Goal: Information Seeking & Learning: Understand process/instructions

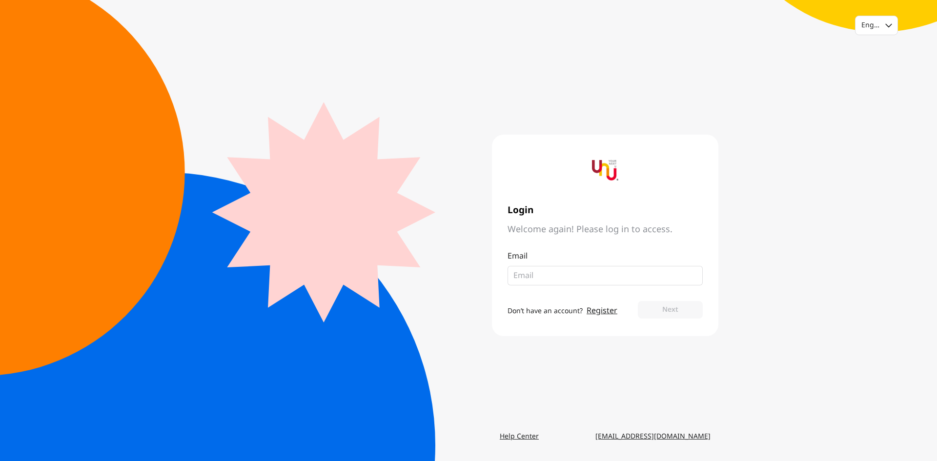
click at [593, 276] on input "email" at bounding box center [601, 276] width 176 height 12
click at [596, 313] on link "Register" at bounding box center [602, 311] width 31 height 12
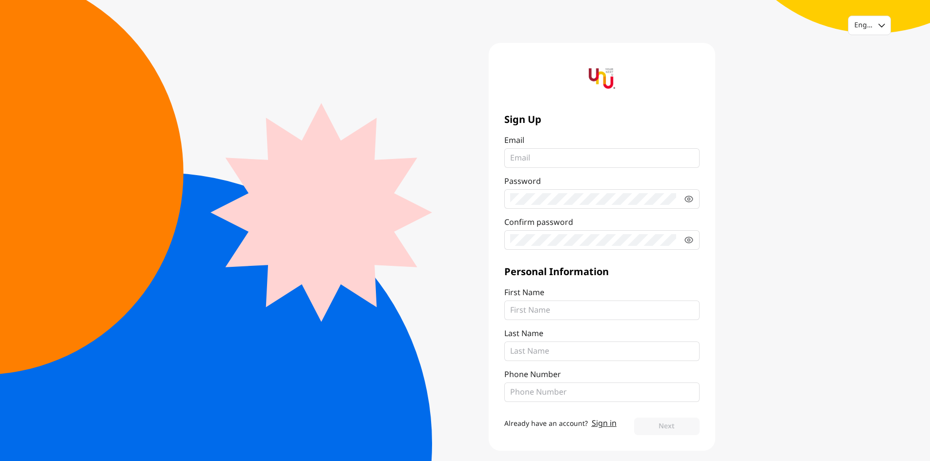
click at [592, 154] on input "Email" at bounding box center [602, 158] width 184 height 12
click at [878, 24] on div "English" at bounding box center [869, 25] width 42 height 19
click at [549, 157] on input "Email" at bounding box center [602, 158] width 184 height 12
type input "Warisara.ru@gmail.com"
click at [590, 231] on div "Sign Up Email Warisara.ru@gmail.com Password Confirm password" at bounding box center [601, 181] width 195 height 137
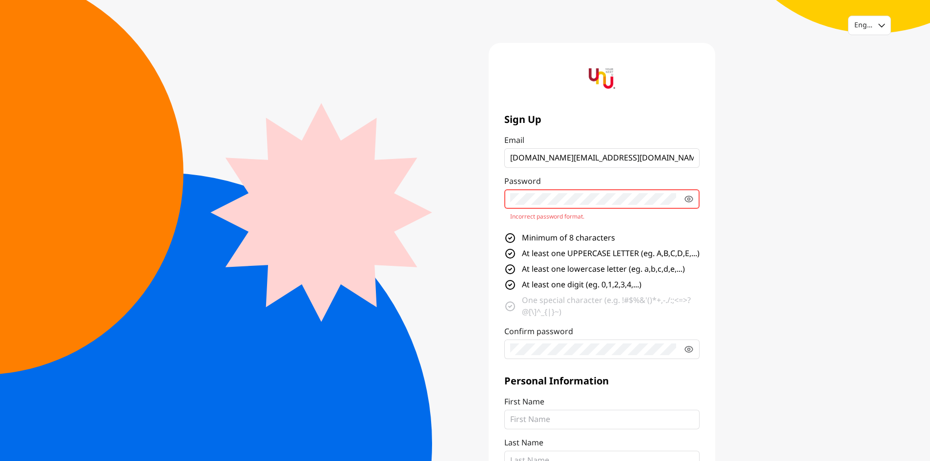
drag, startPoint x: 590, startPoint y: 228, endPoint x: 469, endPoint y: 194, distance: 125.6
click at [469, 194] on div "Sign Up Email Warisara.ru@gmail.com Password Incorrect password format. Minimum…" at bounding box center [590, 301] width 250 height 517
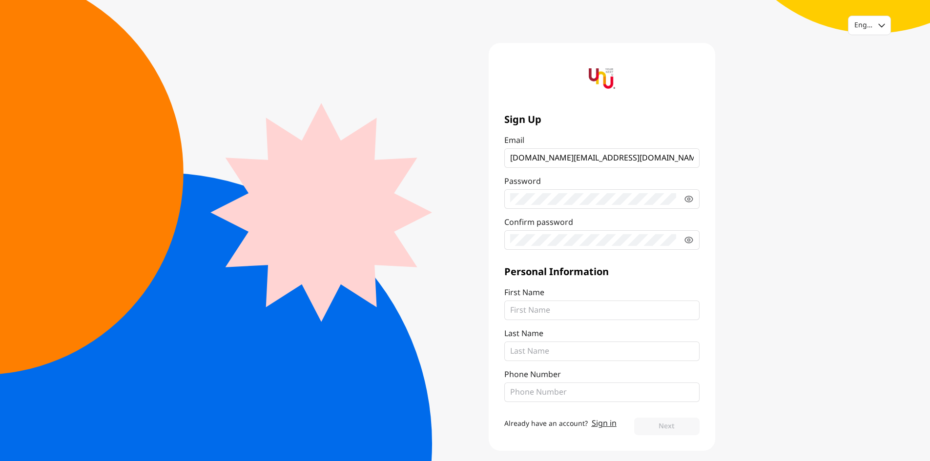
click at [695, 196] on fieldset at bounding box center [601, 199] width 195 height 20
click at [692, 199] on icon at bounding box center [689, 199] width 8 height 6
click at [557, 233] on fieldset at bounding box center [601, 240] width 195 height 20
click at [559, 307] on input "First Name" at bounding box center [602, 311] width 184 height 12
type input "Warisara"
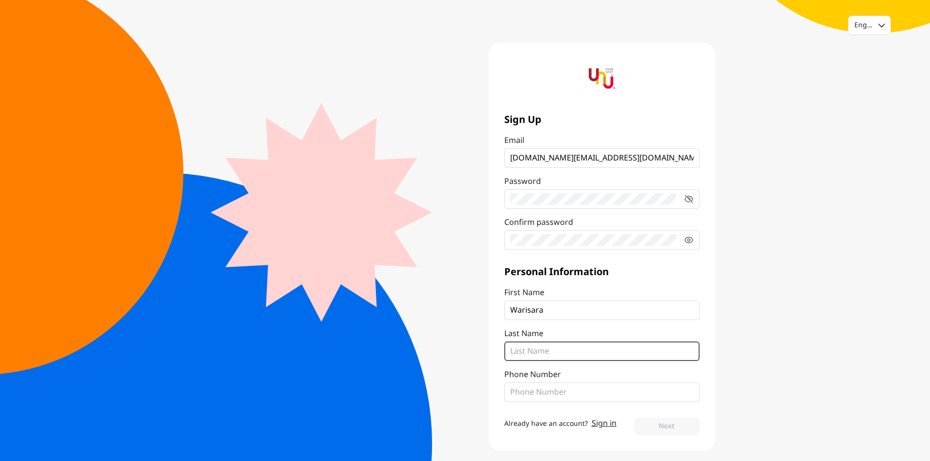
click at [575, 347] on input "Last Name" at bounding box center [602, 352] width 184 height 12
type input "Rujirawisith"
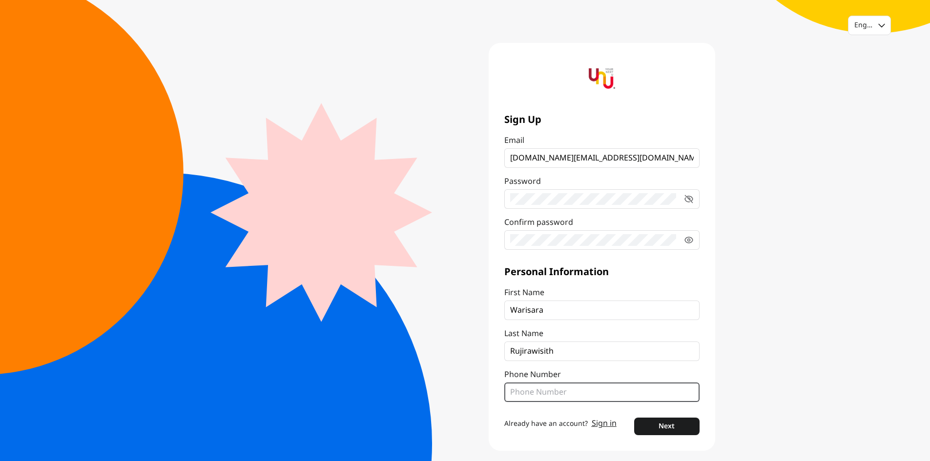
click at [566, 394] on input "Phone Number" at bounding box center [602, 393] width 184 height 12
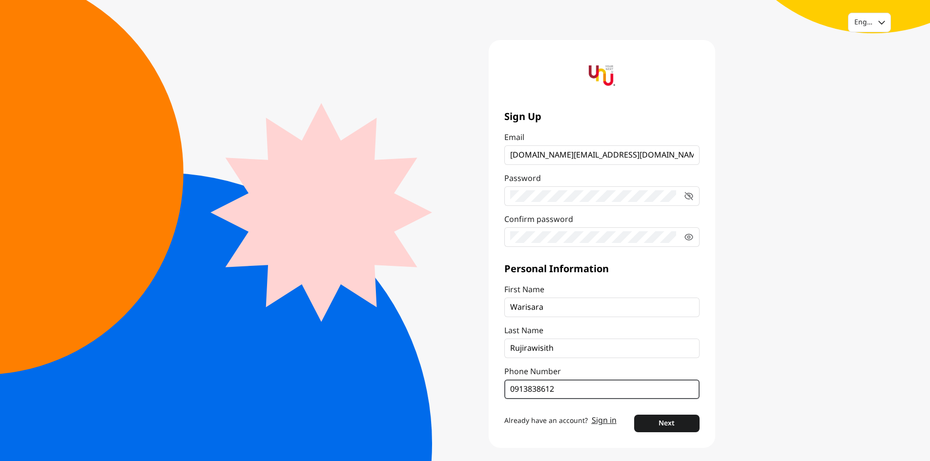
scroll to position [5, 0]
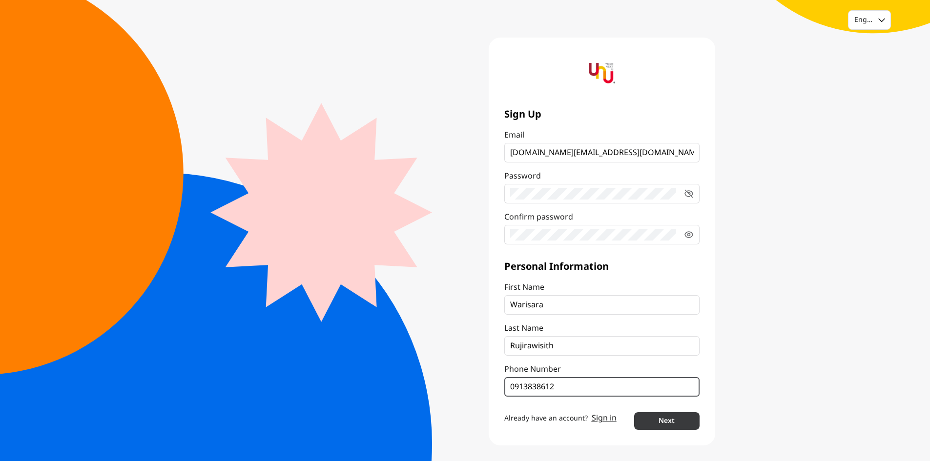
type input "0913838612"
click at [647, 420] on button "Next" at bounding box center [666, 421] width 65 height 18
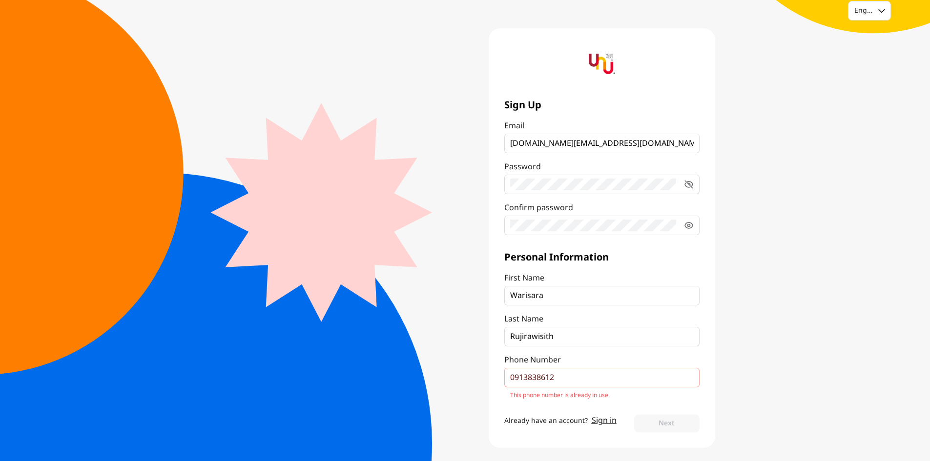
scroll to position [17, 0]
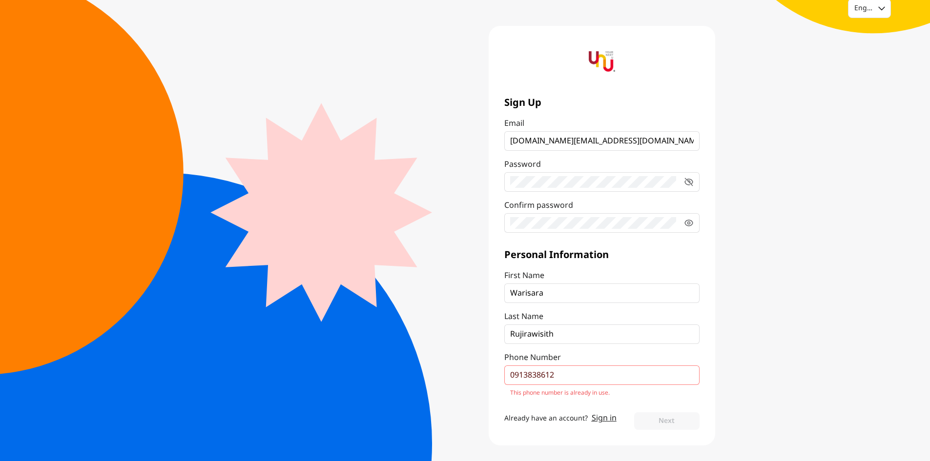
click at [612, 367] on fieldset "0913838612" at bounding box center [601, 376] width 195 height 20
click at [612, 369] on input "0913838612" at bounding box center [602, 375] width 184 height 12
click at [611, 419] on link "Sign in" at bounding box center [604, 418] width 25 height 12
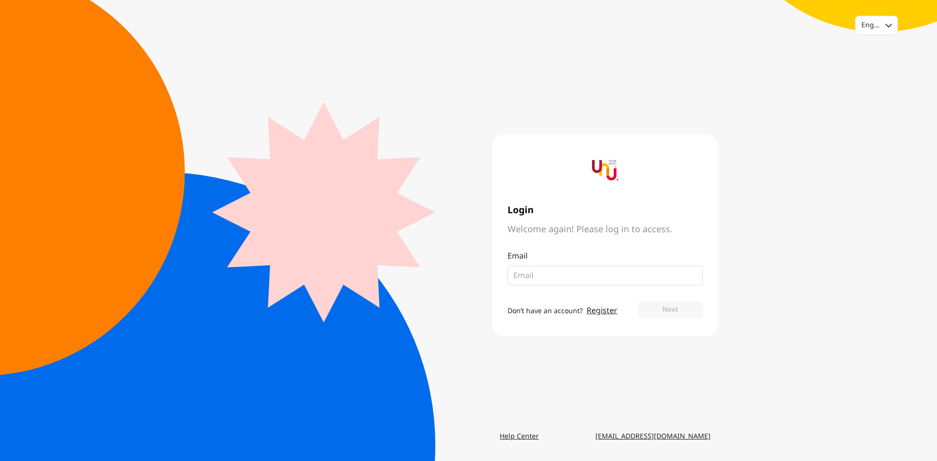
click at [542, 283] on fieldset at bounding box center [605, 276] width 195 height 20
click at [548, 278] on input "email" at bounding box center [601, 276] width 176 height 12
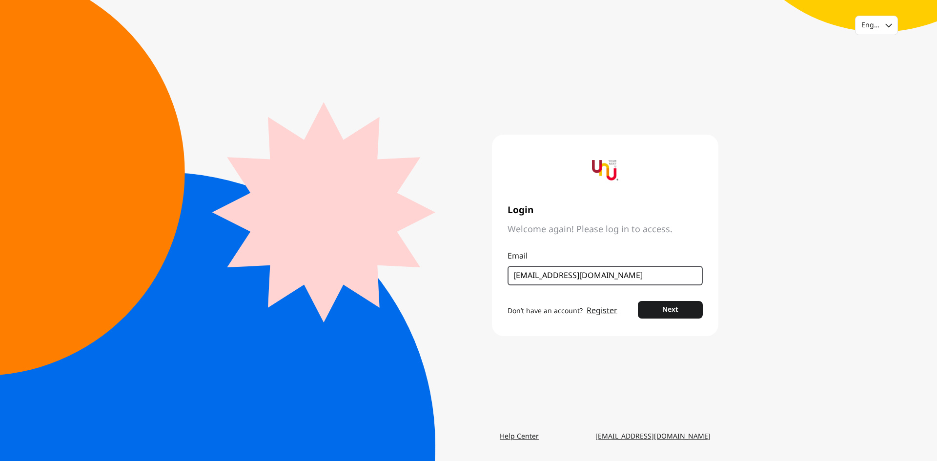
type input "[EMAIL_ADDRESS][DOMAIN_NAME]"
click at [638, 301] on button "Next" at bounding box center [670, 310] width 65 height 18
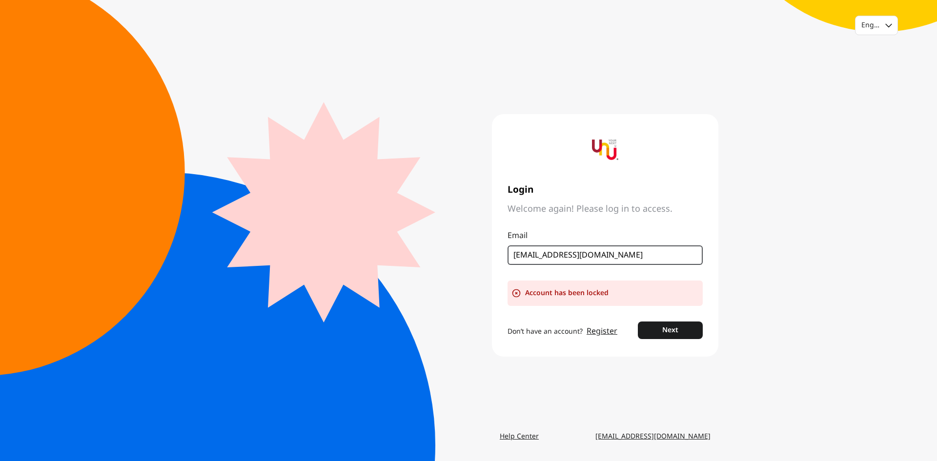
drag, startPoint x: 611, startPoint y: 254, endPoint x: 491, endPoint y: 254, distance: 120.1
click at [491, 254] on div "Login Welcome again! Please log in to access. Email warisara.ruj@gmail.com Acco…" at bounding box center [594, 235] width 250 height 243
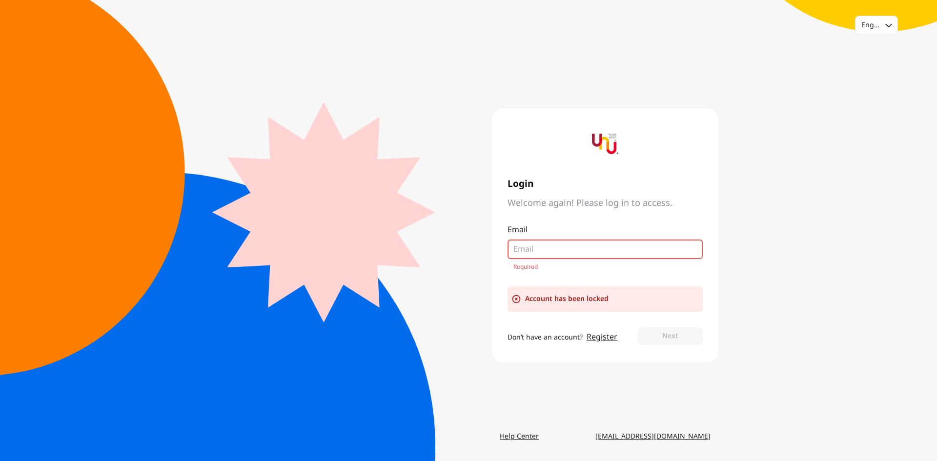
type input "p"
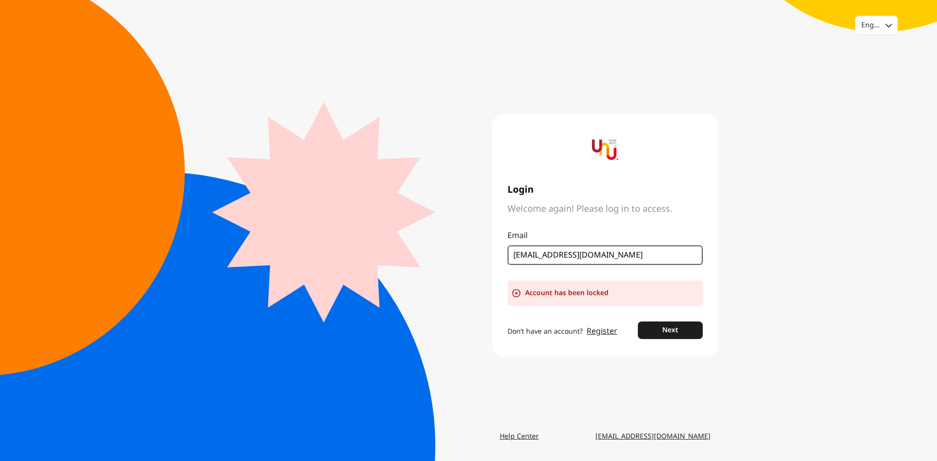
type input "rira.2629@gmail.com"
click at [638, 322] on button "Next" at bounding box center [670, 331] width 65 height 18
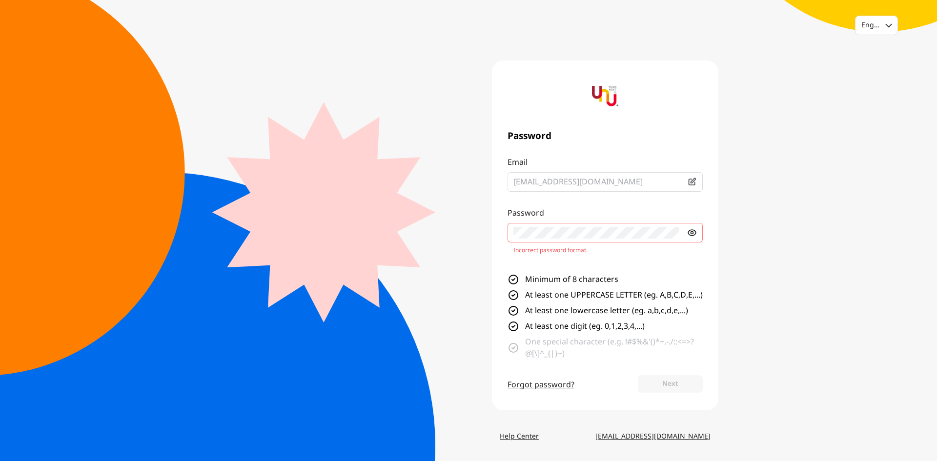
click at [693, 291] on form "Email rira.2629@gmail.com Password Incorrect password format. Minimum of 8 char…" at bounding box center [605, 276] width 195 height 238
click at [695, 228] on icon at bounding box center [692, 233] width 10 height 10
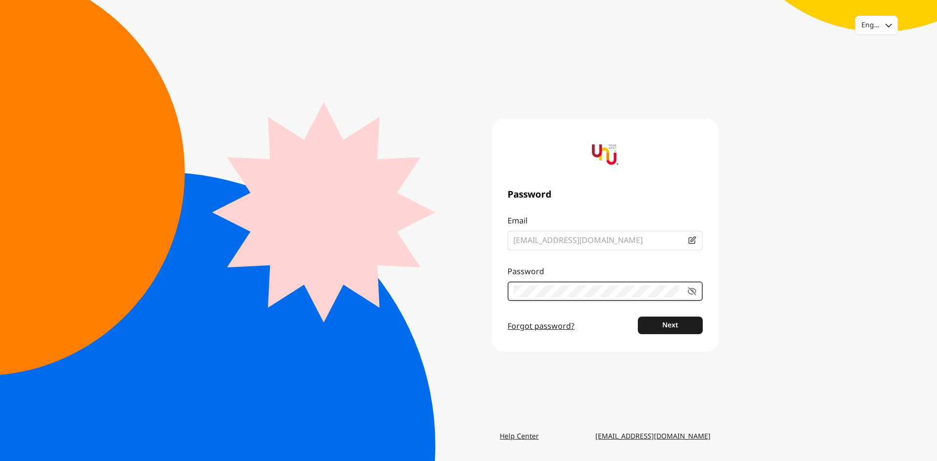
click at [638, 317] on button "Next" at bounding box center [670, 326] width 65 height 18
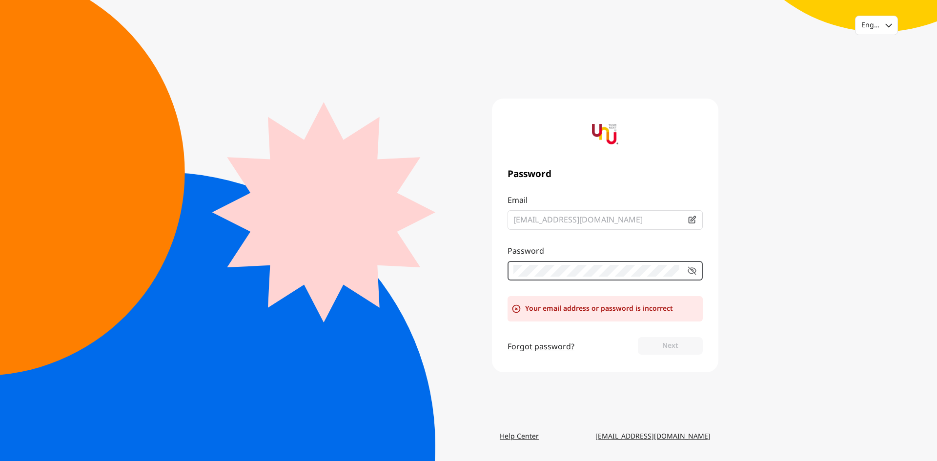
click at [496, 266] on div "Password Email rira.2629@gmail.com Password Your email address or password is i…" at bounding box center [605, 236] width 226 height 274
click at [557, 341] on link "Forgot password?" at bounding box center [541, 347] width 67 height 12
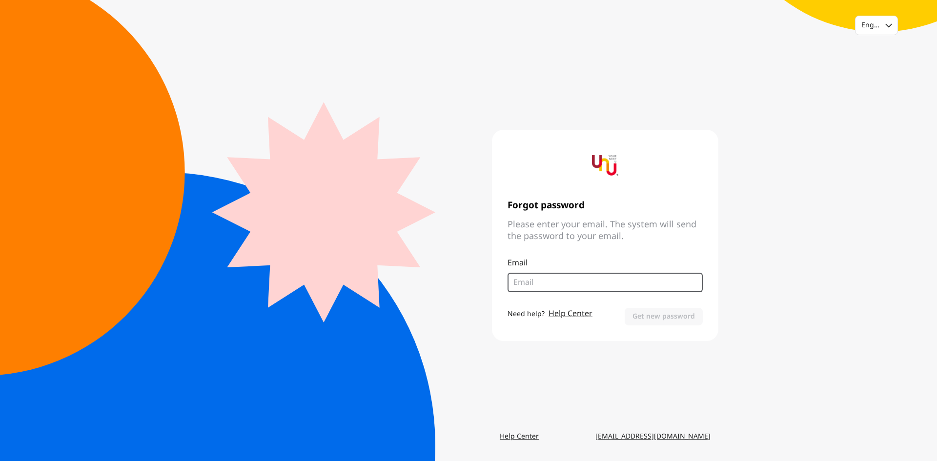
click at [609, 286] on input "email" at bounding box center [605, 283] width 184 height 12
type input "rira.2629@gmail.com"
click at [625, 308] on button "Get new password" at bounding box center [664, 317] width 78 height 18
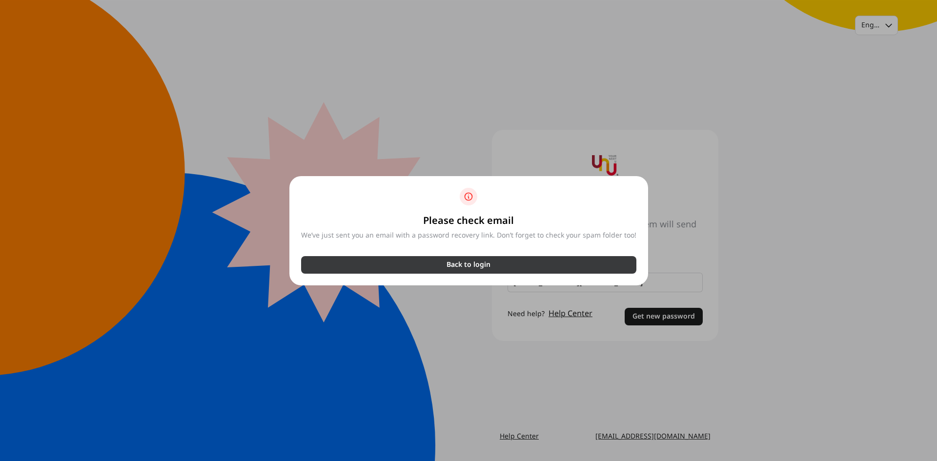
click at [603, 263] on button "Back to login" at bounding box center [468, 265] width 335 height 18
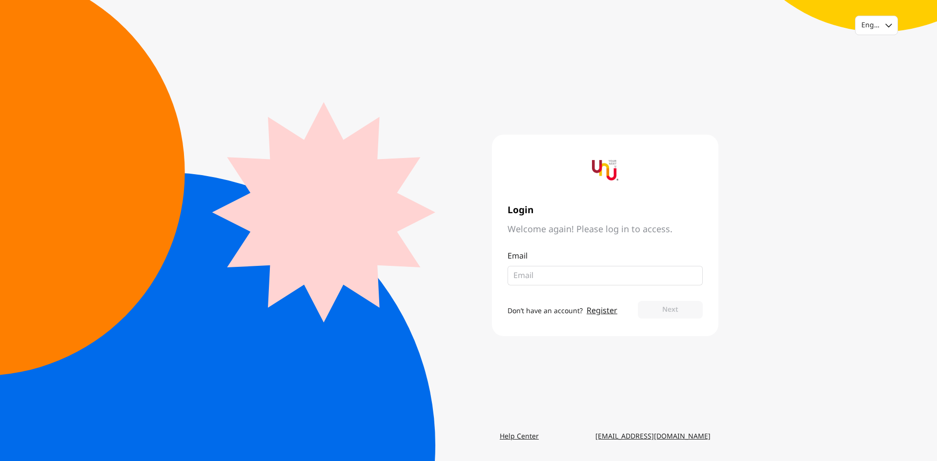
click at [585, 284] on fieldset at bounding box center [605, 276] width 195 height 20
click at [599, 268] on fieldset at bounding box center [605, 276] width 195 height 20
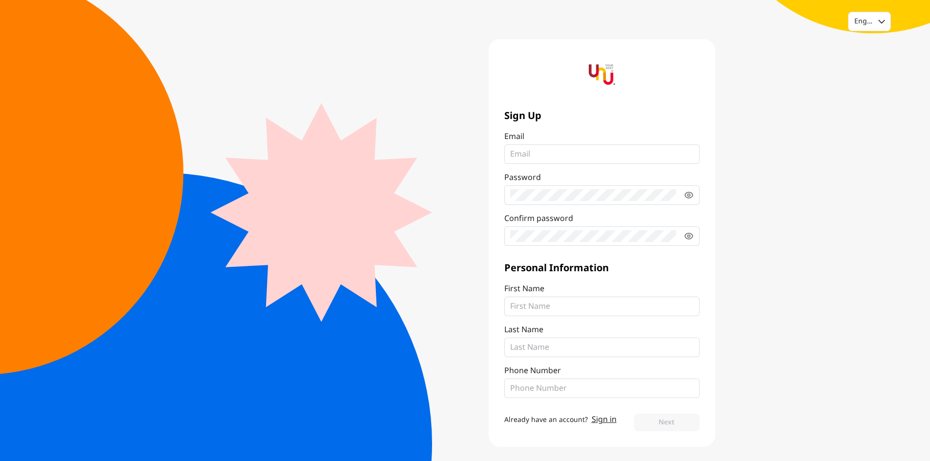
scroll to position [5, 0]
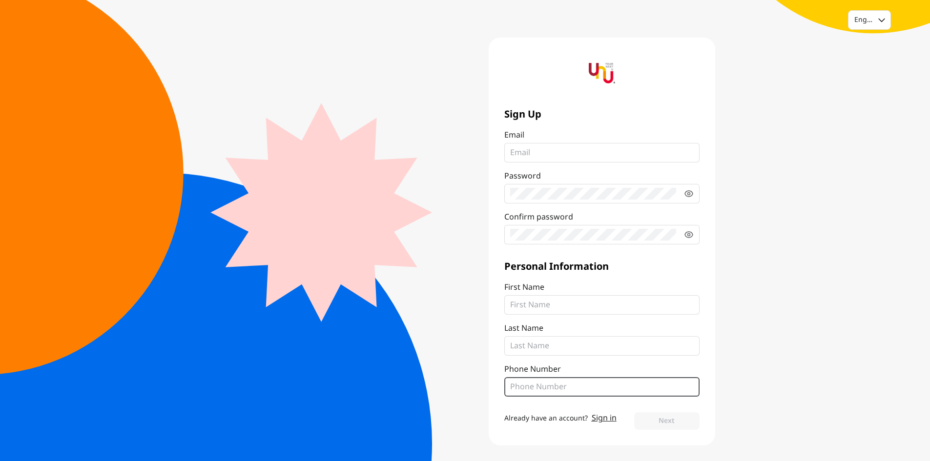
click at [605, 382] on input "Phone Number" at bounding box center [602, 387] width 184 height 12
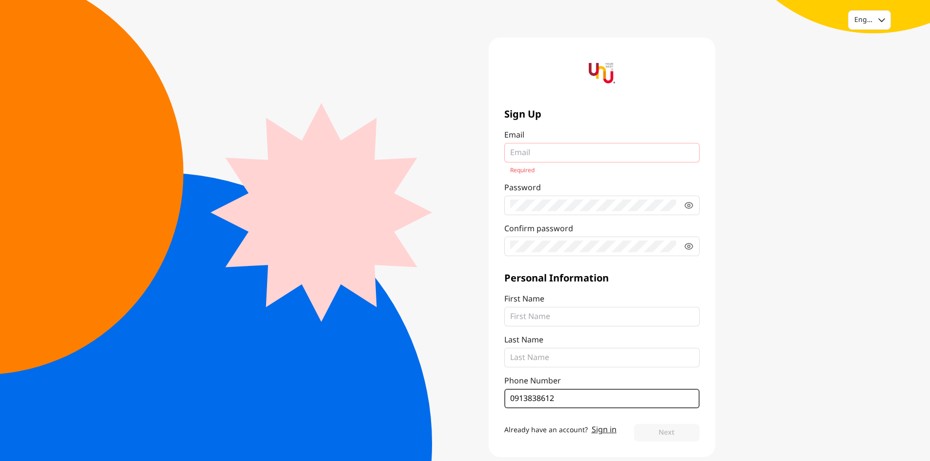
type input "0913838612"
drag, startPoint x: 577, startPoint y: 342, endPoint x: 567, endPoint y: 353, distance: 14.9
click at [575, 347] on label "Last Name" at bounding box center [601, 350] width 195 height 33
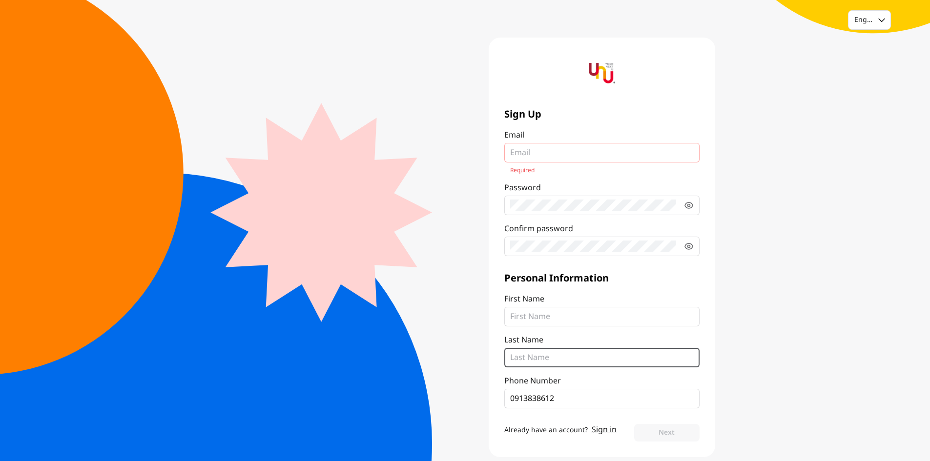
click at [567, 353] on input "Last Name" at bounding box center [602, 358] width 184 height 12
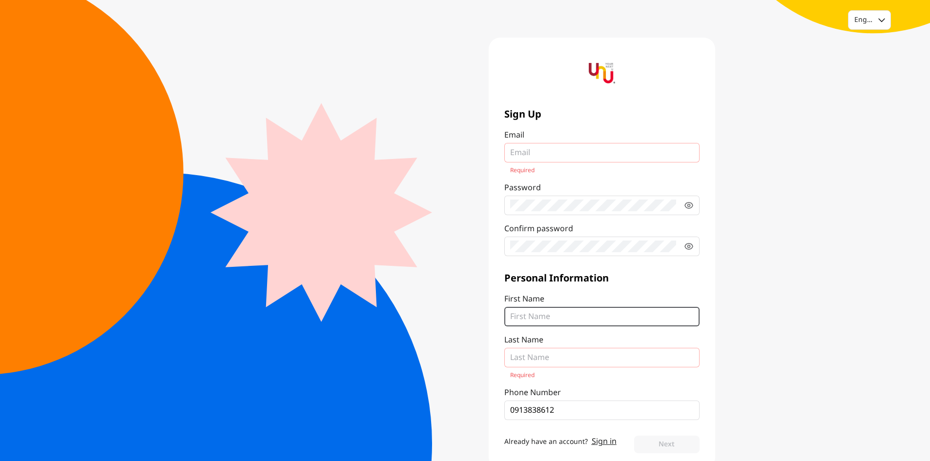
click at [576, 314] on input "First Name" at bounding box center [602, 317] width 184 height 12
type input "Warisara"
click at [527, 360] on input "Last Name Required" at bounding box center [602, 358] width 184 height 12
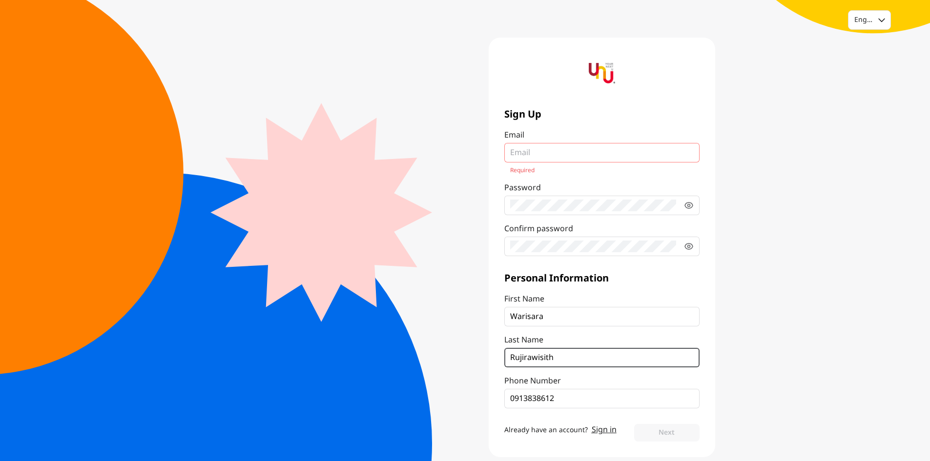
type input "Rujirawisith"
click at [588, 143] on fieldset at bounding box center [601, 153] width 195 height 20
click at [588, 147] on input "Email Required" at bounding box center [602, 153] width 184 height 12
drag, startPoint x: 585, startPoint y: 149, endPoint x: 582, endPoint y: 157, distance: 8.6
click at [583, 154] on input "Email Required" at bounding box center [602, 153] width 184 height 12
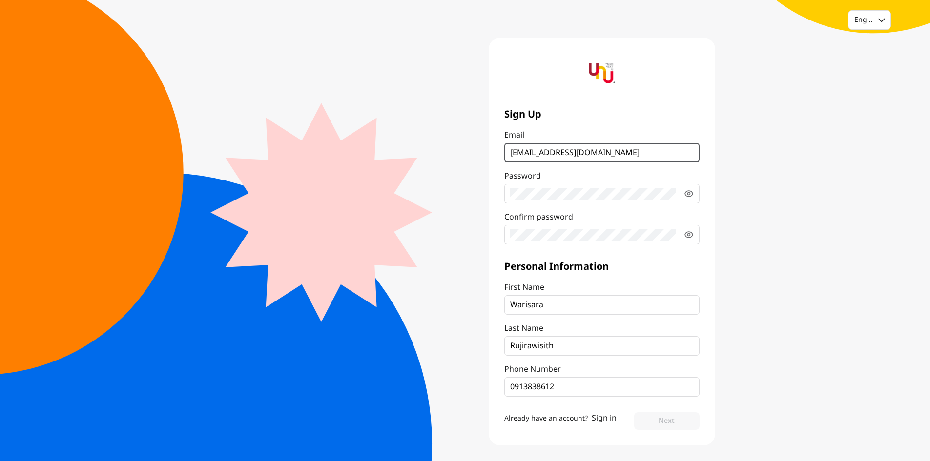
type input "rira.2629@gmail.com"
click at [690, 196] on icon at bounding box center [689, 194] width 10 height 10
click at [672, 418] on button "Next" at bounding box center [666, 421] width 65 height 18
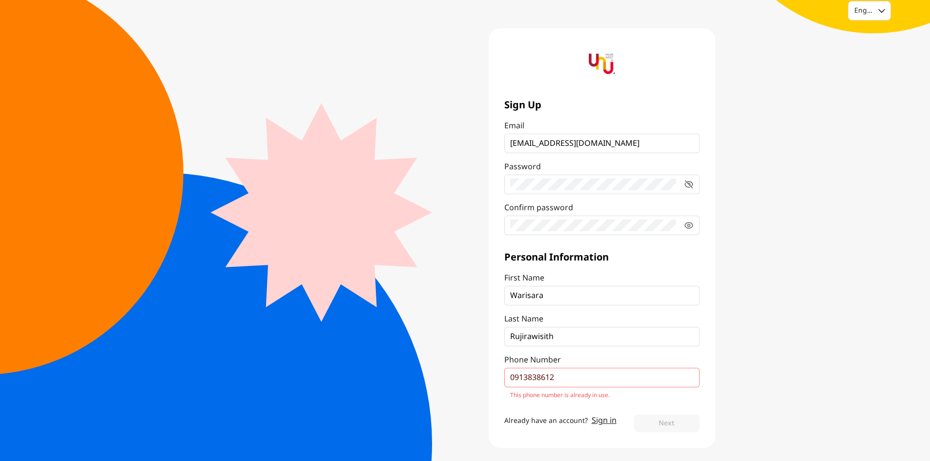
scroll to position [17, 0]
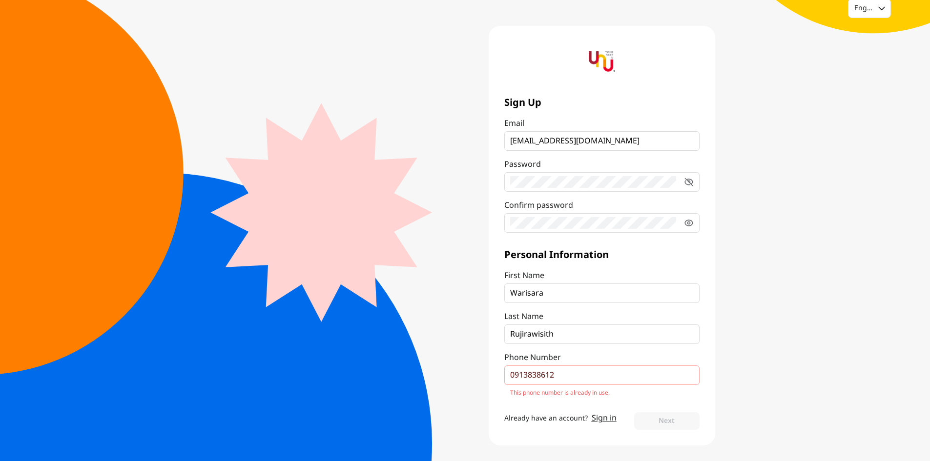
click at [600, 419] on link "Sign in" at bounding box center [604, 418] width 25 height 12
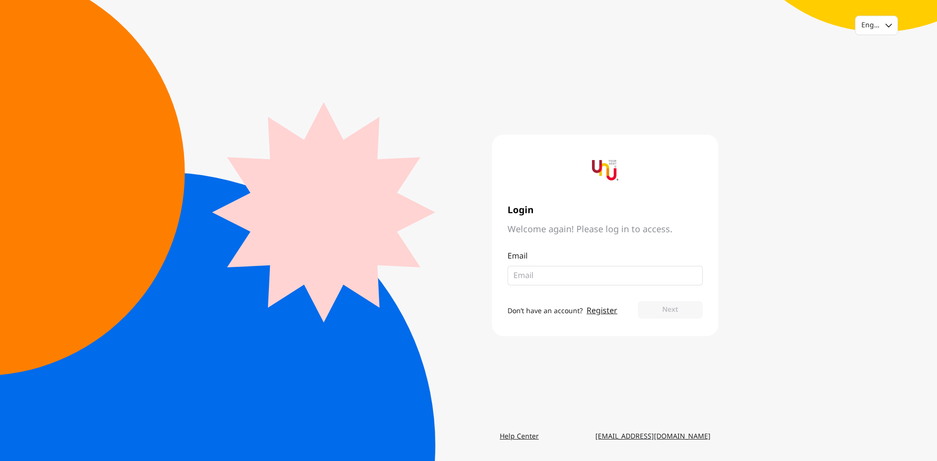
click at [540, 282] on fieldset at bounding box center [605, 276] width 195 height 20
click at [537, 277] on input "email" at bounding box center [601, 276] width 176 height 12
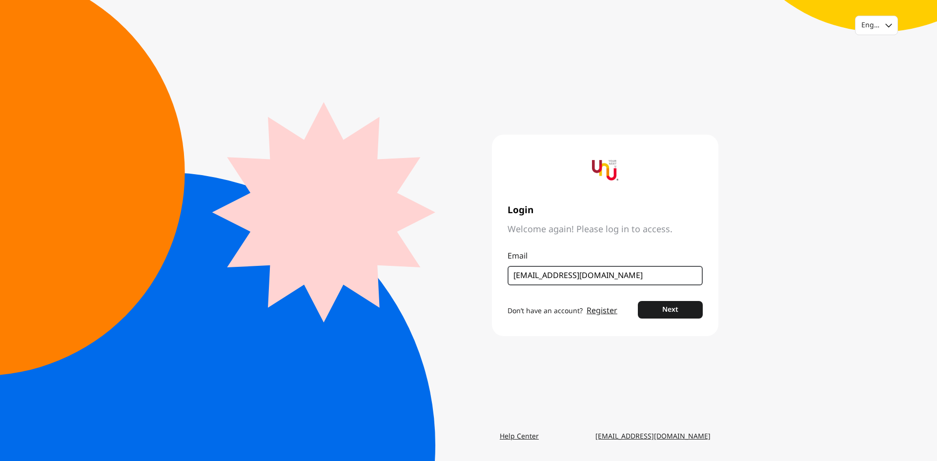
type input "waisara.ruj@dome.tu.ac.th"
click at [638, 301] on button "Next" at bounding box center [670, 310] width 65 height 18
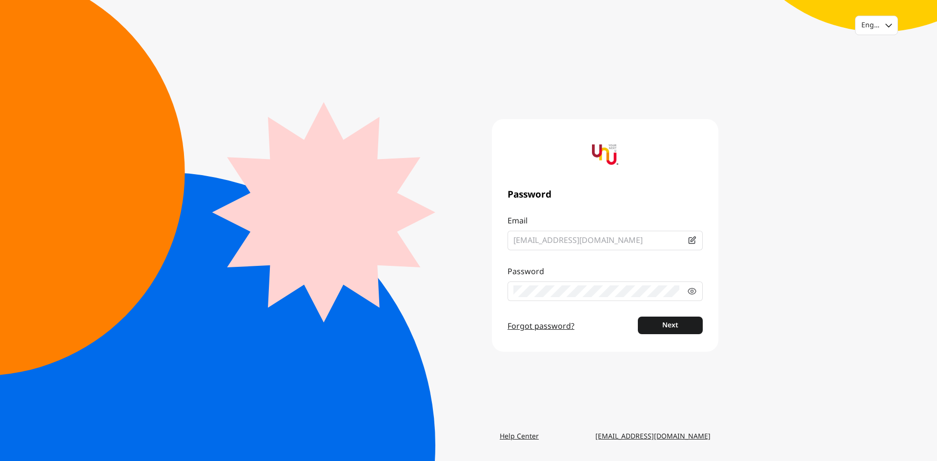
click at [638, 317] on button "Next" at bounding box center [670, 326] width 65 height 18
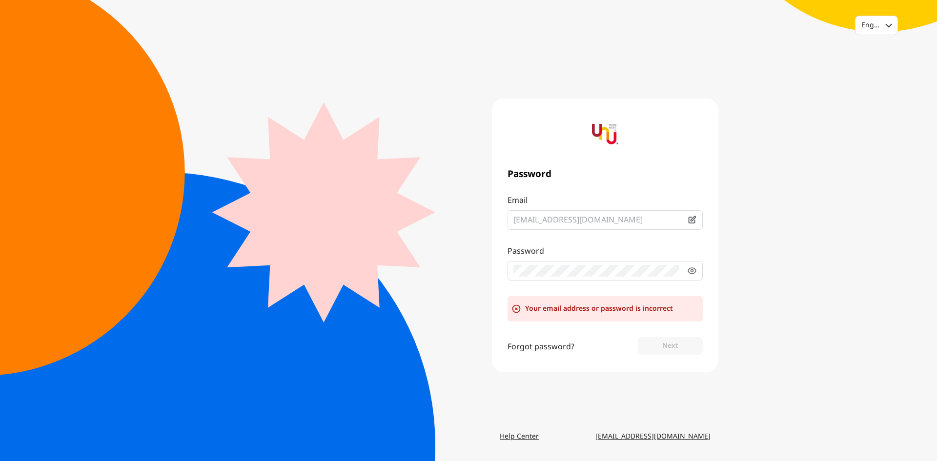
click at [489, 257] on div "Password Email waisara.ruj@dome.tu.ac.th Password Your email address or passwor…" at bounding box center [594, 236] width 250 height 274
click at [554, 342] on link "Forgot password?" at bounding box center [541, 347] width 67 height 12
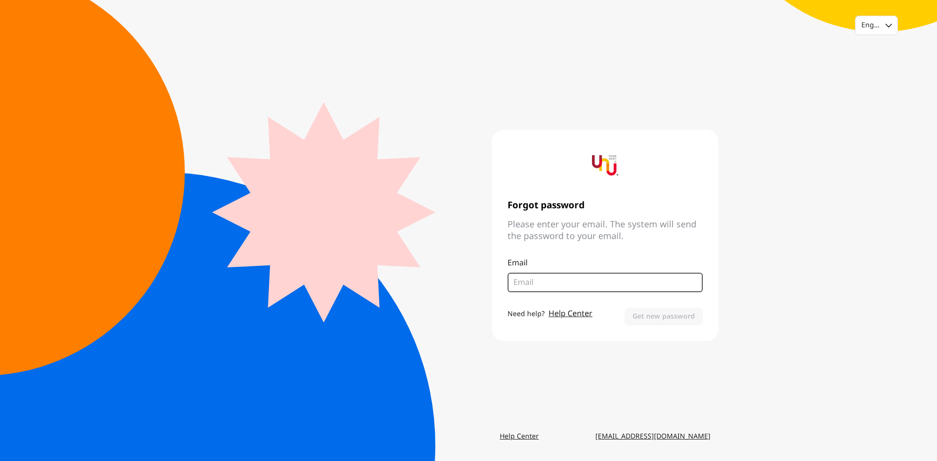
click at [585, 283] on input "email" at bounding box center [605, 283] width 184 height 12
click at [564, 312] on link "Help Center" at bounding box center [571, 314] width 44 height 12
click at [893, 32] on div at bounding box center [893, 25] width 9 height 19
click at [883, 57] on div "English" at bounding box center [877, 49] width 42 height 20
click at [887, 30] on div "English" at bounding box center [877, 25] width 42 height 19
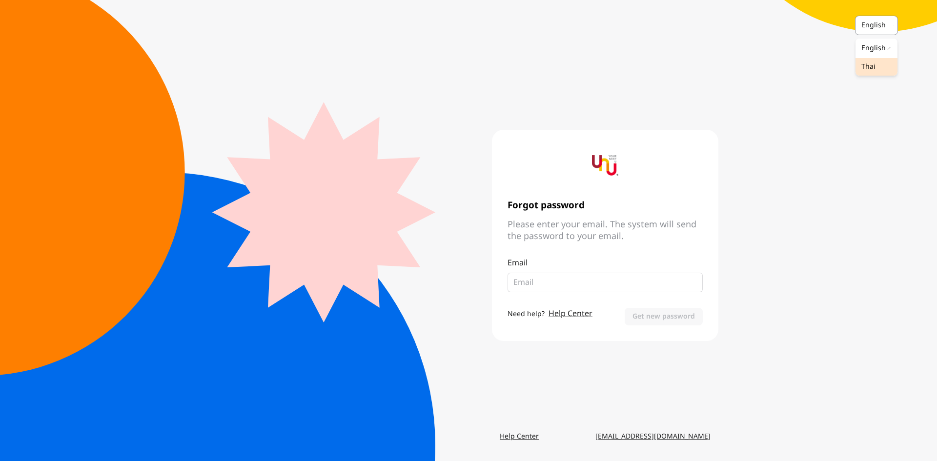
click at [876, 61] on div "Thai" at bounding box center [877, 67] width 42 height 18
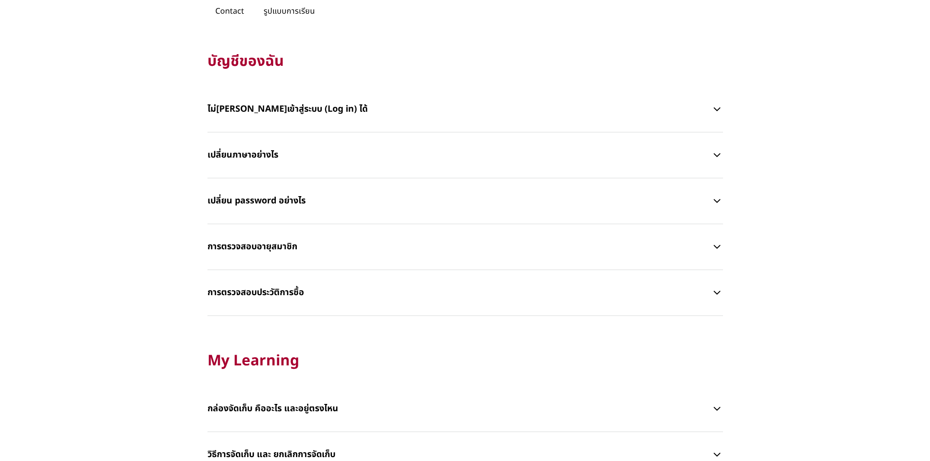
click at [464, 105] on p "ไม่สามารถเข้าสู่ระบบ (Log in) ได้" at bounding box center [459, 109] width 504 height 29
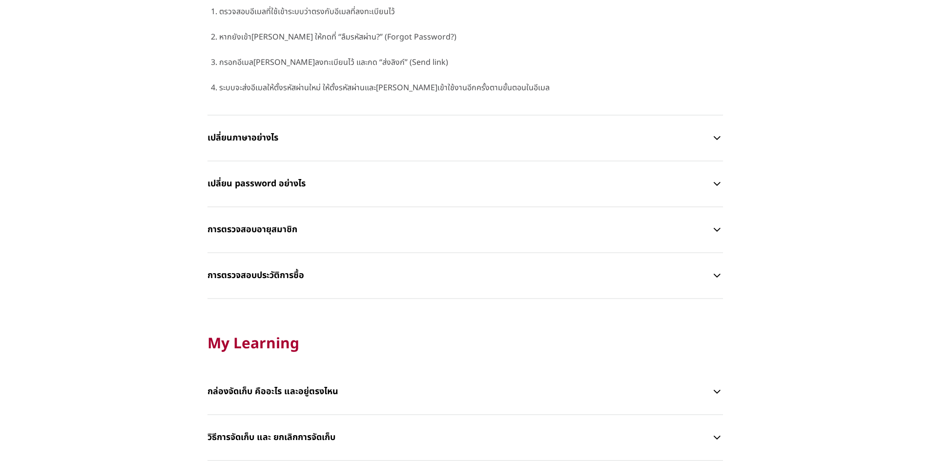
scroll to position [390, 0]
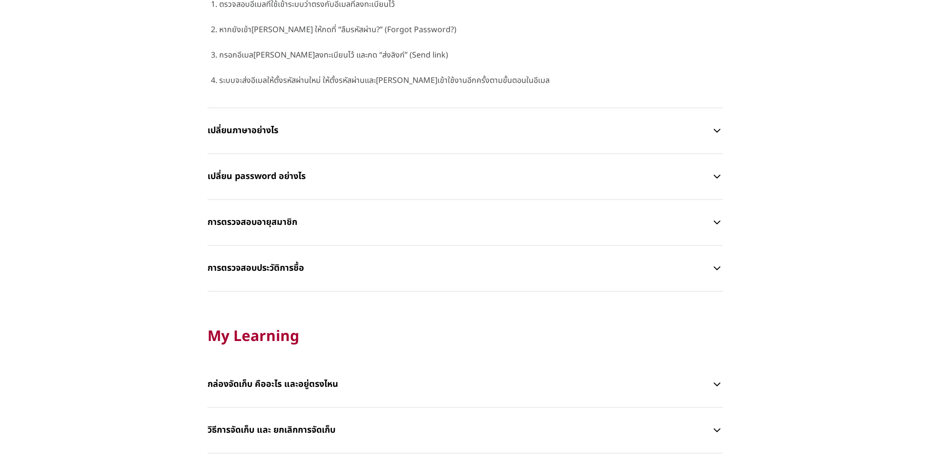
click at [431, 138] on p "เปลี่ยนภาษาอย่างไร" at bounding box center [459, 130] width 504 height 29
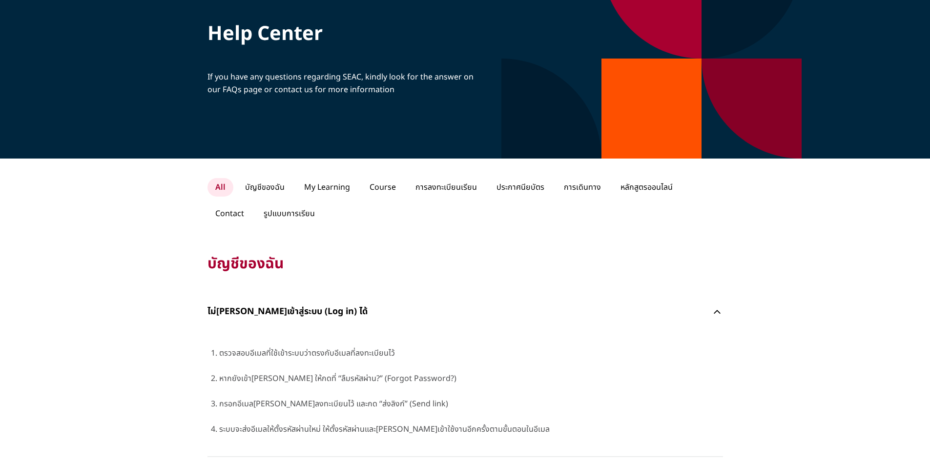
scroll to position [0, 0]
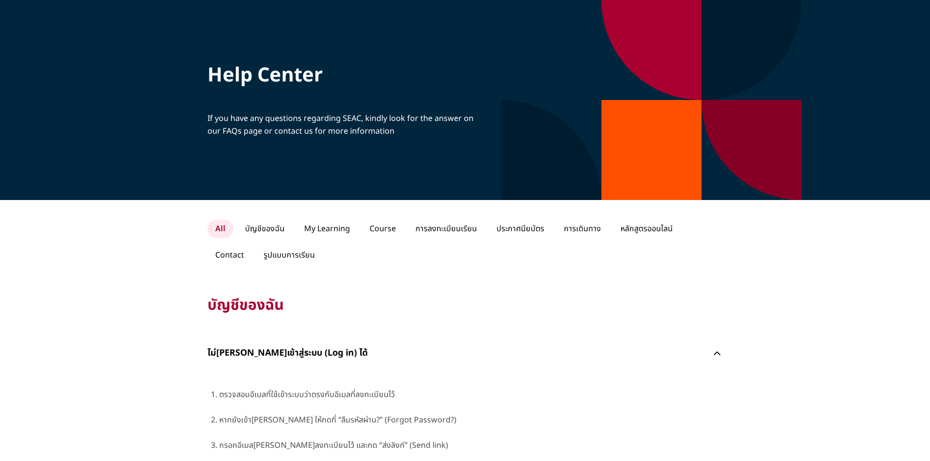
drag, startPoint x: 630, startPoint y: 230, endPoint x: 818, endPoint y: 210, distance: 189.9
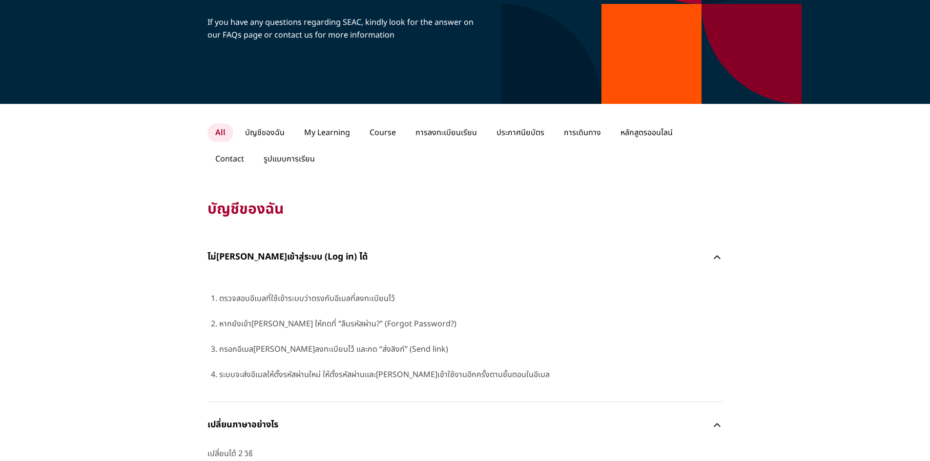
scroll to position [98, 0]
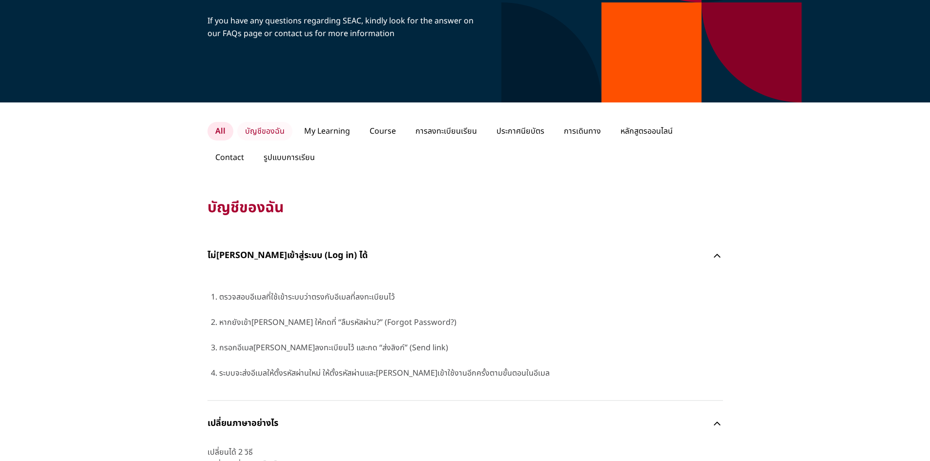
click at [290, 132] on p "บัญชีของฉัน" at bounding box center [264, 131] width 55 height 19
click at [273, 132] on p "บัญชีของฉัน" at bounding box center [263, 131] width 55 height 19
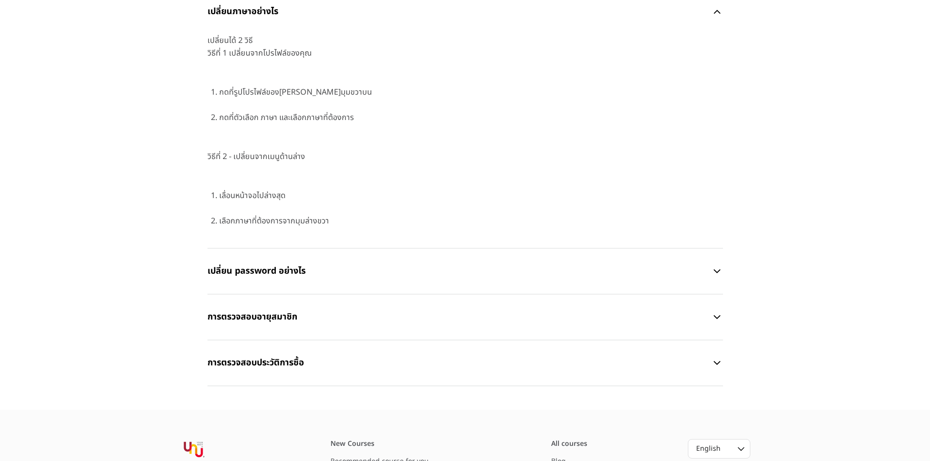
scroll to position [685, 0]
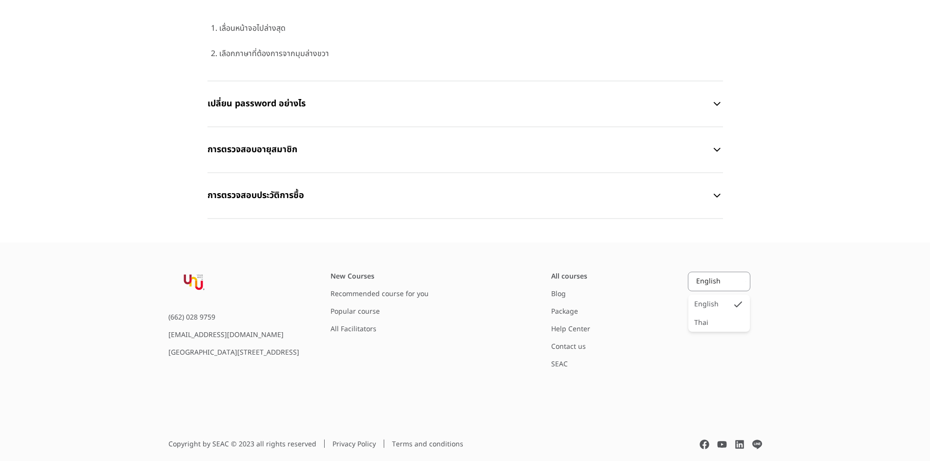
click at [711, 281] on div "English" at bounding box center [714, 282] width 53 height 18
click at [708, 316] on div "Thai" at bounding box center [718, 323] width 61 height 18
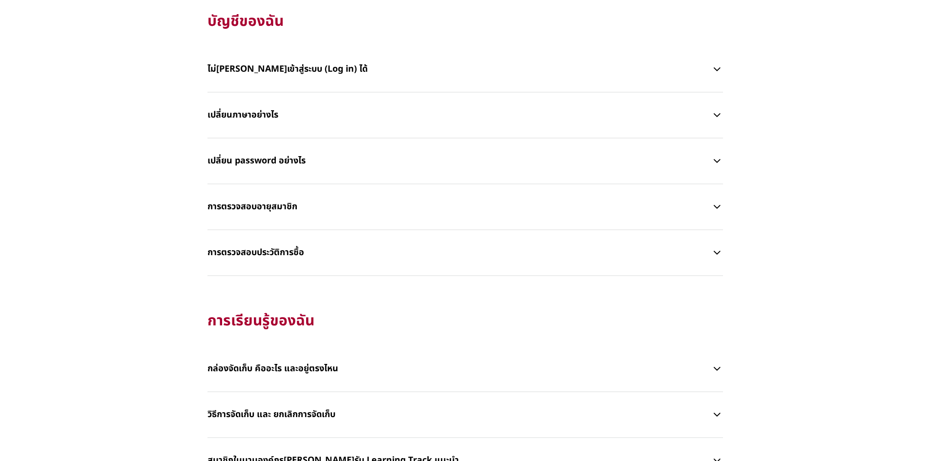
scroll to position [293, 0]
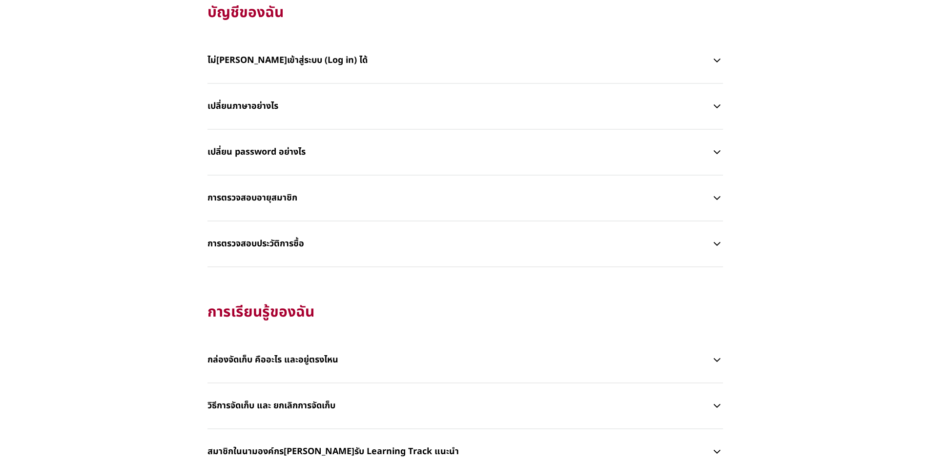
click at [367, 155] on p "เปลี่ยน password อย่างไร" at bounding box center [459, 152] width 504 height 29
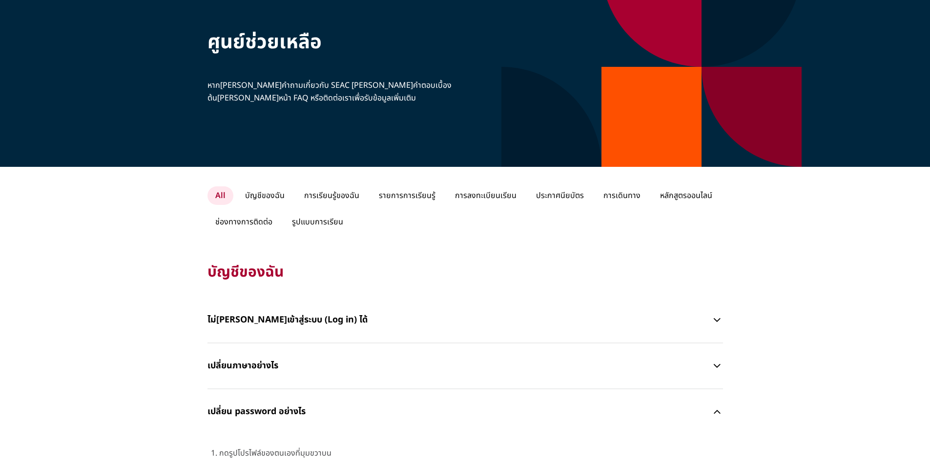
scroll to position [0, 0]
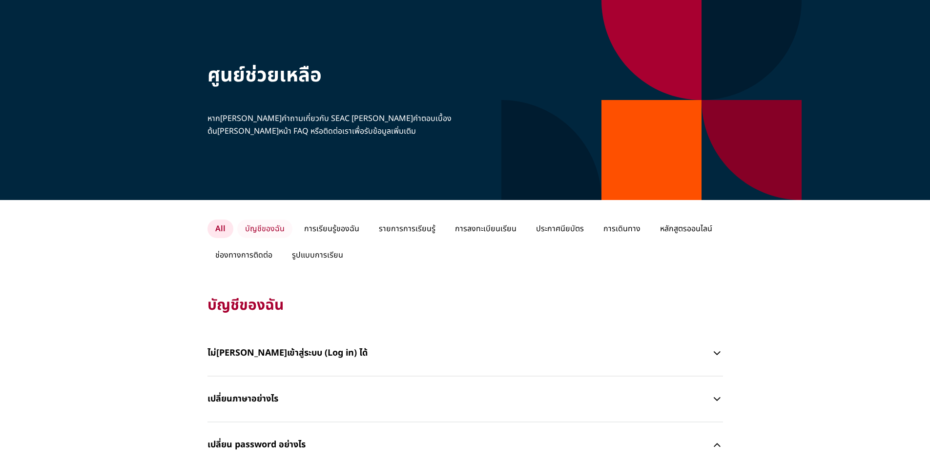
click at [277, 229] on p "บัญชีของฉัน" at bounding box center [264, 229] width 55 height 19
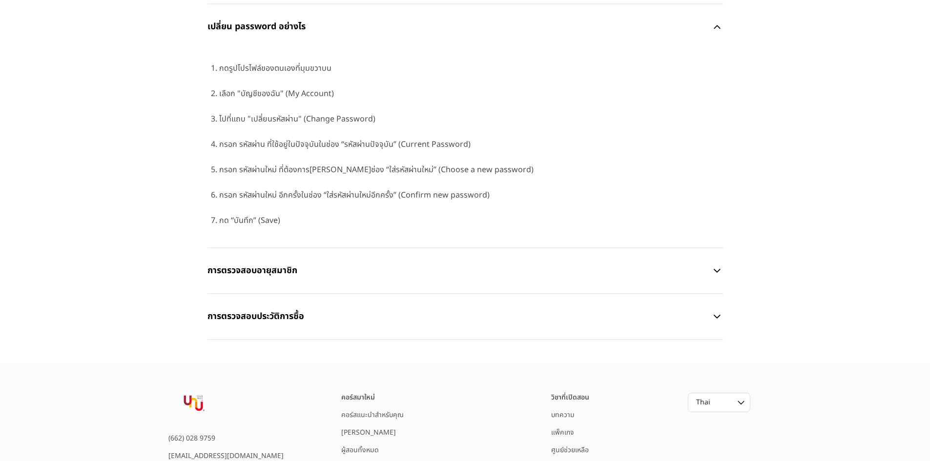
scroll to position [539, 0]
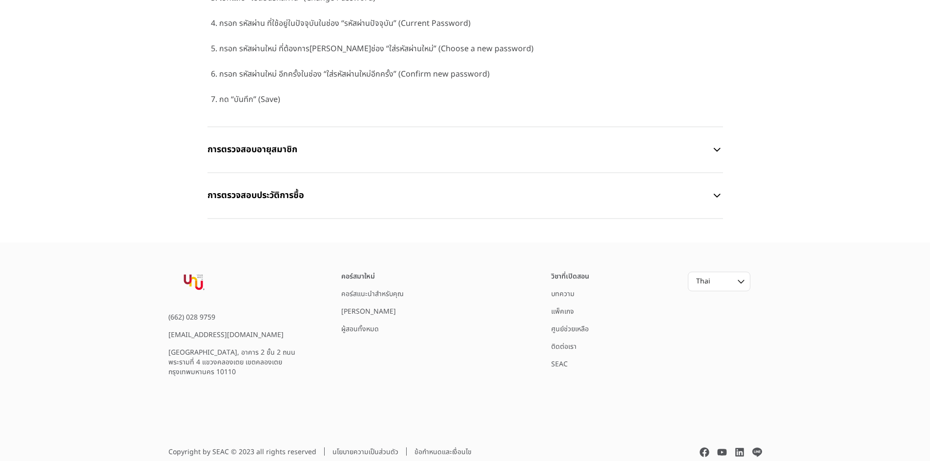
click at [621, 210] on div "การตรวจสอบประวัติการซื้อ" at bounding box center [464, 196] width 515 height 46
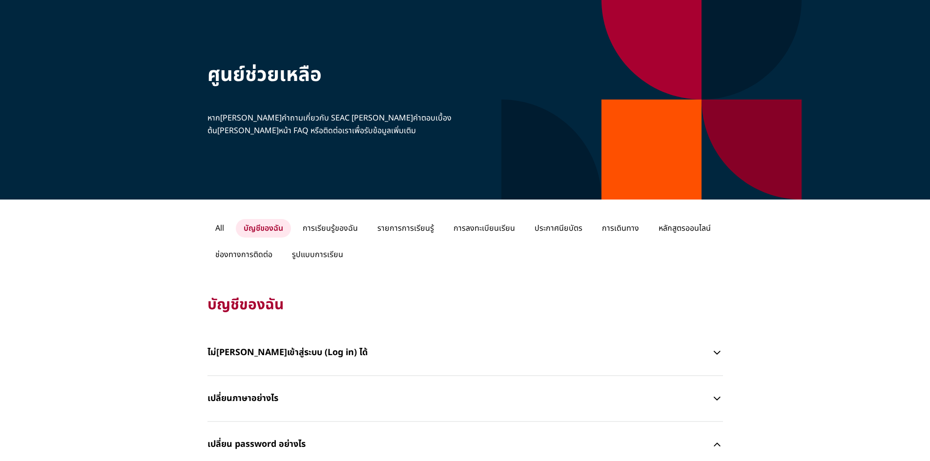
scroll to position [0, 0]
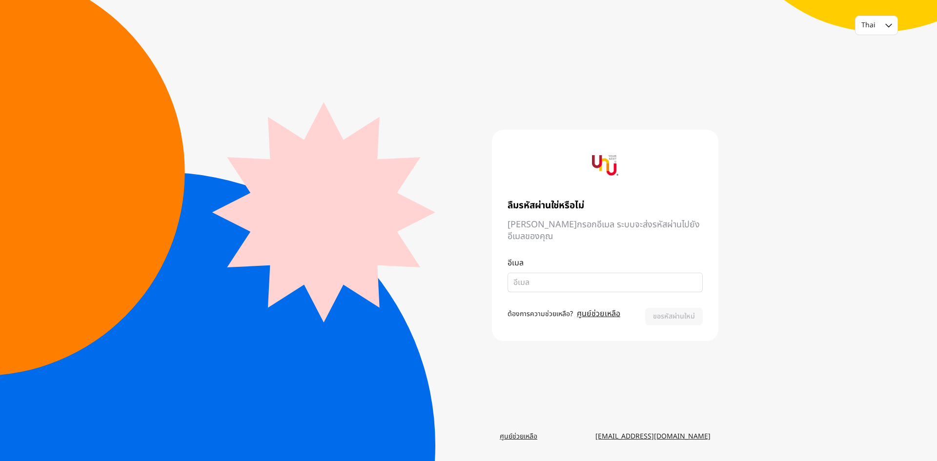
click at [580, 277] on input "email" at bounding box center [605, 283] width 184 height 12
click at [608, 273] on fieldset at bounding box center [605, 283] width 195 height 20
click at [601, 277] on input "email" at bounding box center [605, 283] width 184 height 12
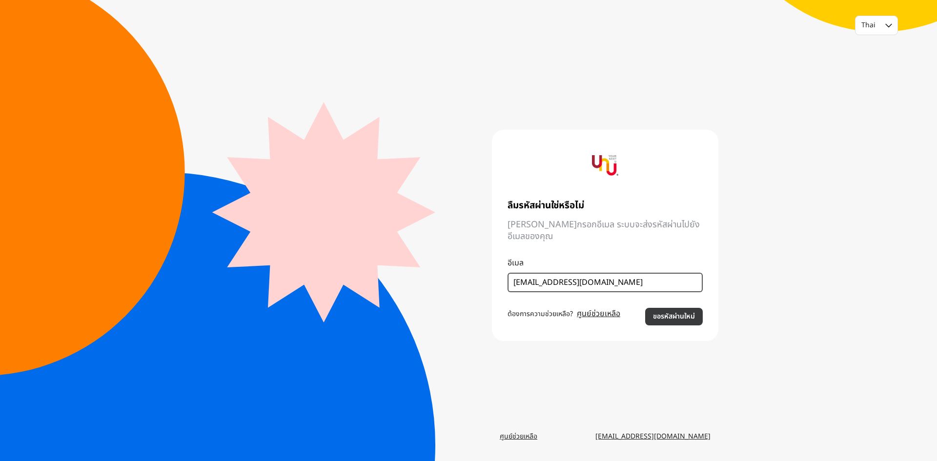
type input "[EMAIL_ADDRESS][DOMAIN_NAME]"
click at [665, 312] on button "ขอรหัสผ่านใหม่" at bounding box center [674, 317] width 58 height 18
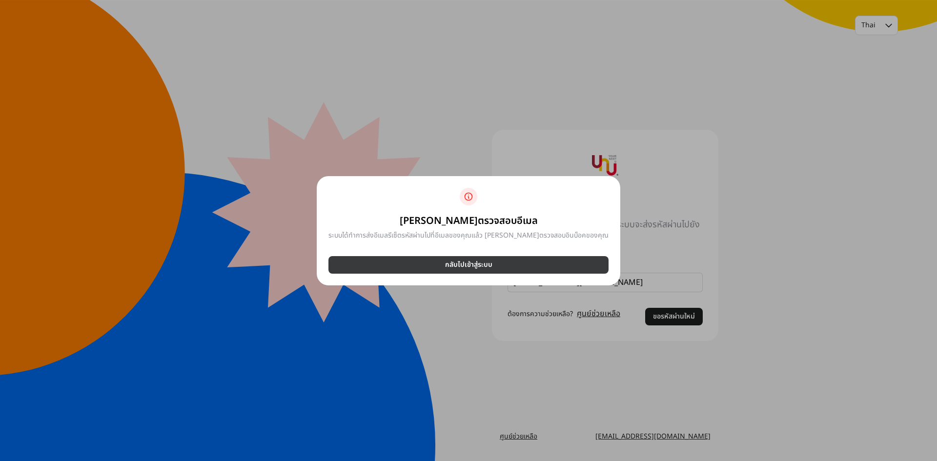
click at [453, 264] on p "กลับไปเข้าสู่ระบบ" at bounding box center [468, 265] width 47 height 10
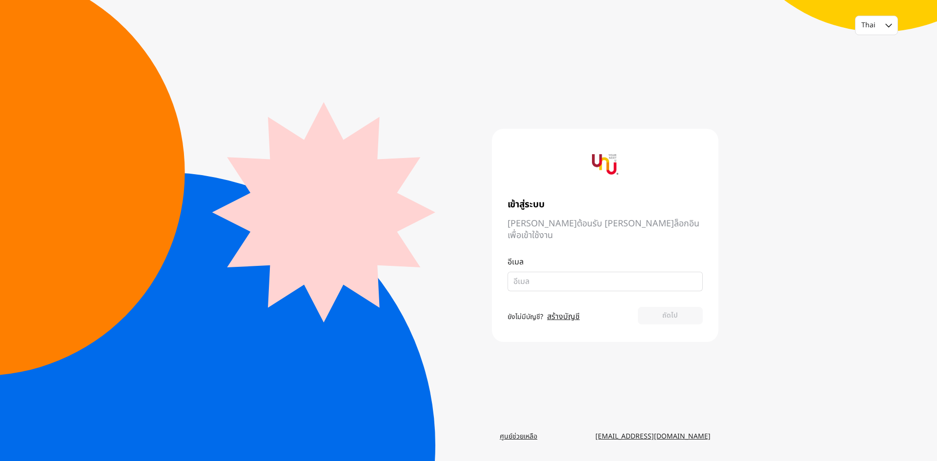
click at [540, 276] on input "email" at bounding box center [601, 282] width 176 height 12
click at [552, 276] on input "email" at bounding box center [601, 282] width 176 height 12
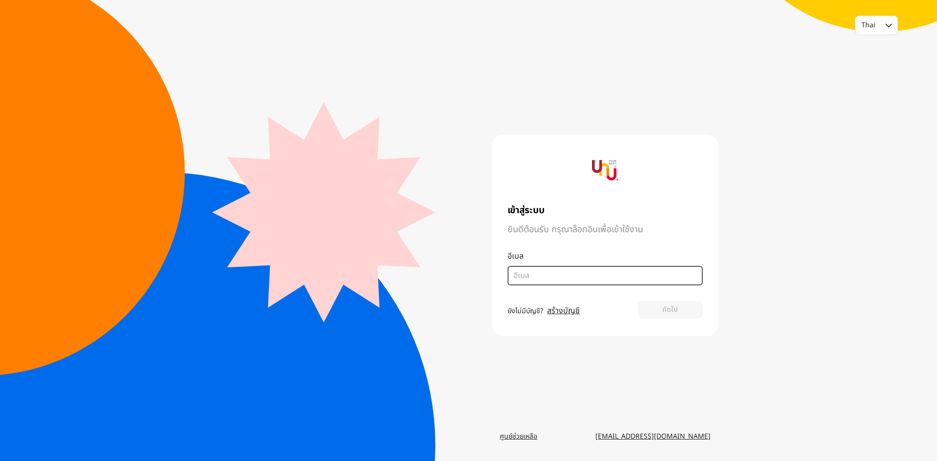
click at [567, 278] on input "email" at bounding box center [601, 276] width 176 height 12
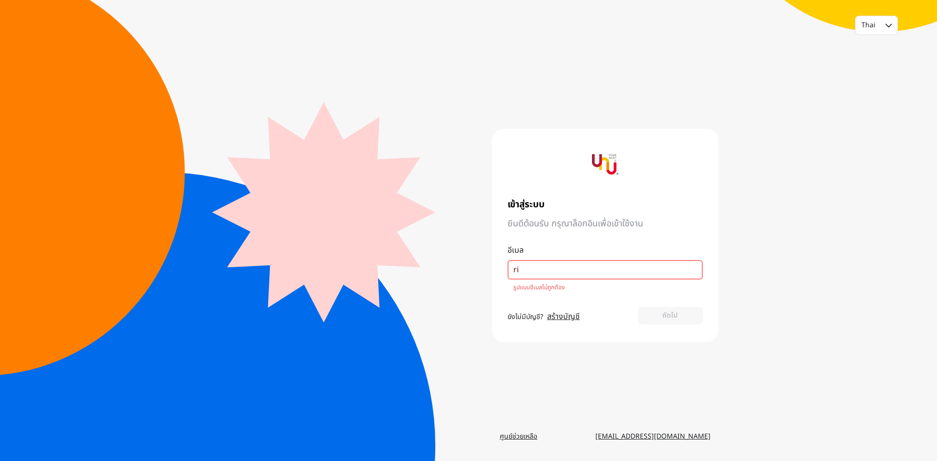
type input "r"
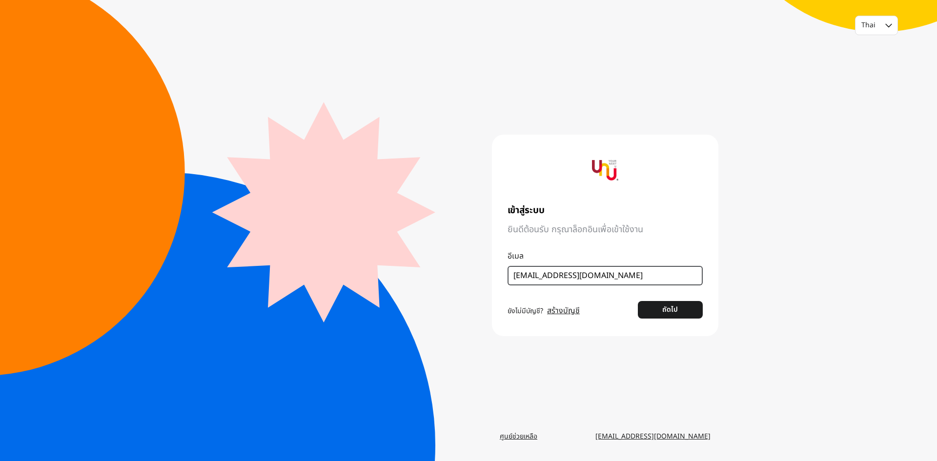
type input "[EMAIL_ADDRESS][DOMAIN_NAME]"
click at [638, 301] on button "ถัดไป" at bounding box center [670, 310] width 65 height 18
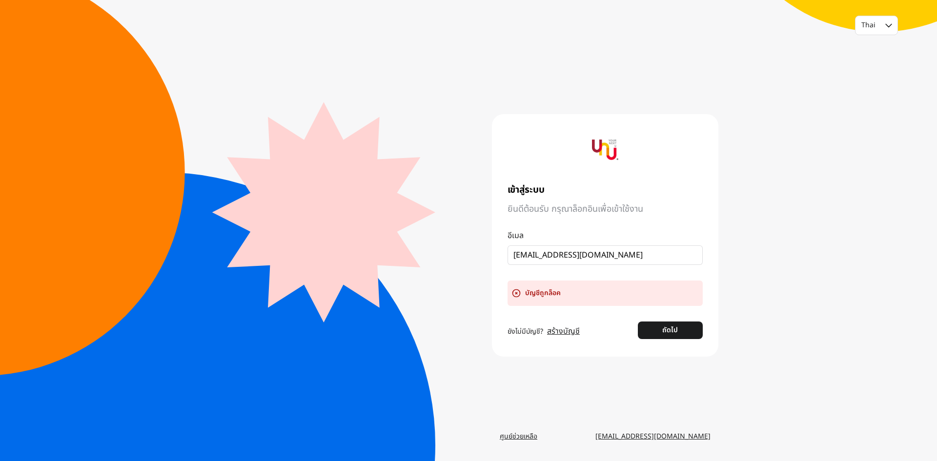
click at [546, 287] on div "บัญชีถูกล็อค" at bounding box center [605, 293] width 195 height 25
click at [526, 433] on link "ศูนย์ช่วยเหลือ" at bounding box center [518, 437] width 53 height 18
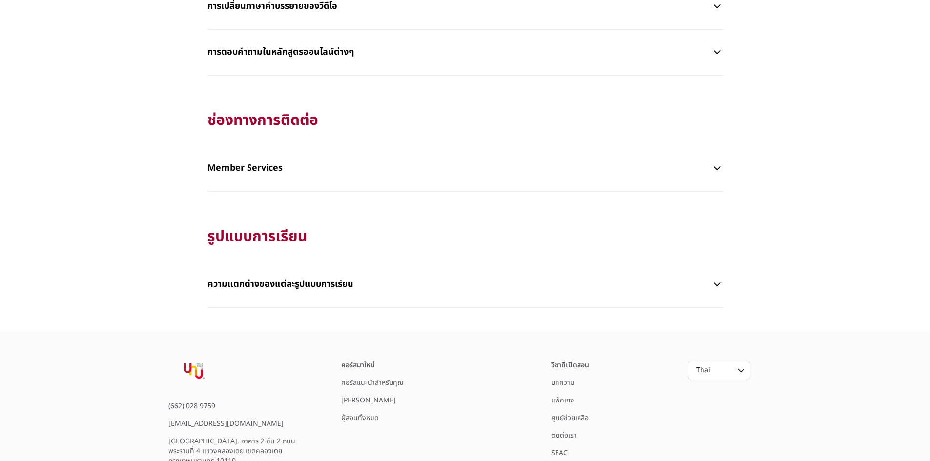
scroll to position [1959, 0]
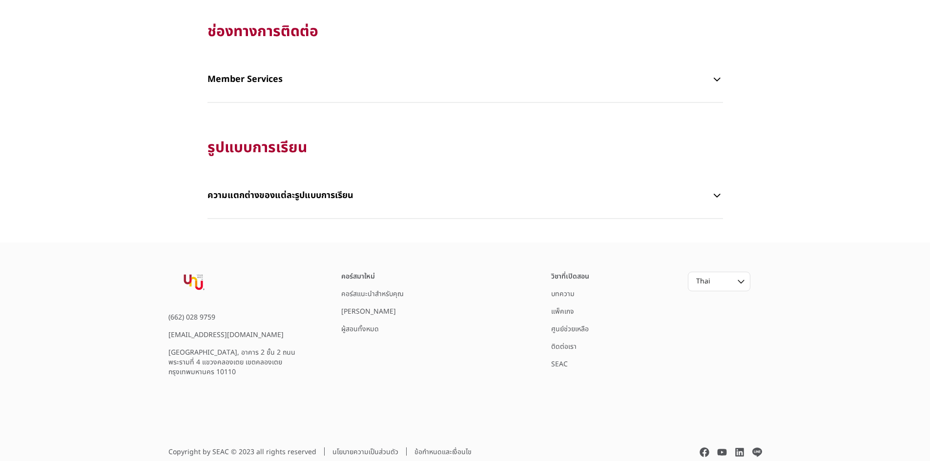
click at [565, 346] on link "ติดต่อเรา" at bounding box center [563, 347] width 25 height 10
click at [375, 293] on link "คอร์สแนะนำสำหรับคุณ" at bounding box center [372, 294] width 62 height 10
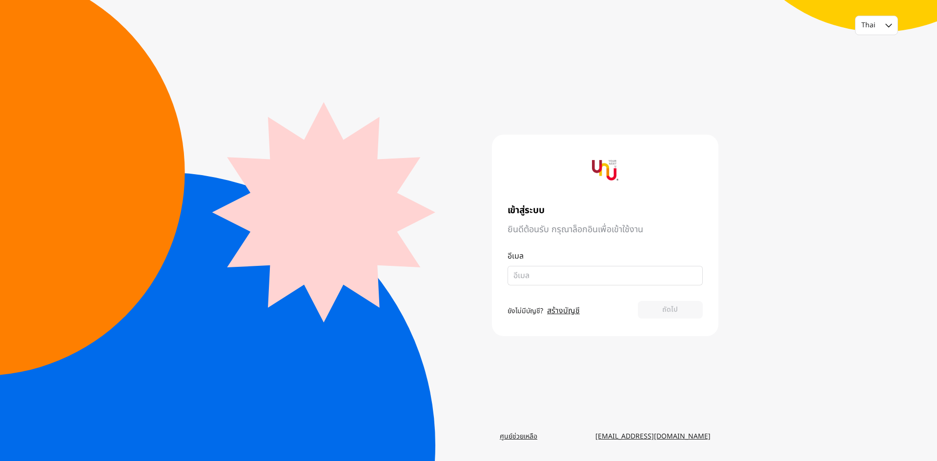
click at [645, 265] on div "อีเมล" at bounding box center [605, 267] width 195 height 35
click at [622, 276] on input "email" at bounding box center [601, 276] width 176 height 12
click at [556, 308] on link "สร้างบัญชี" at bounding box center [563, 311] width 33 height 12
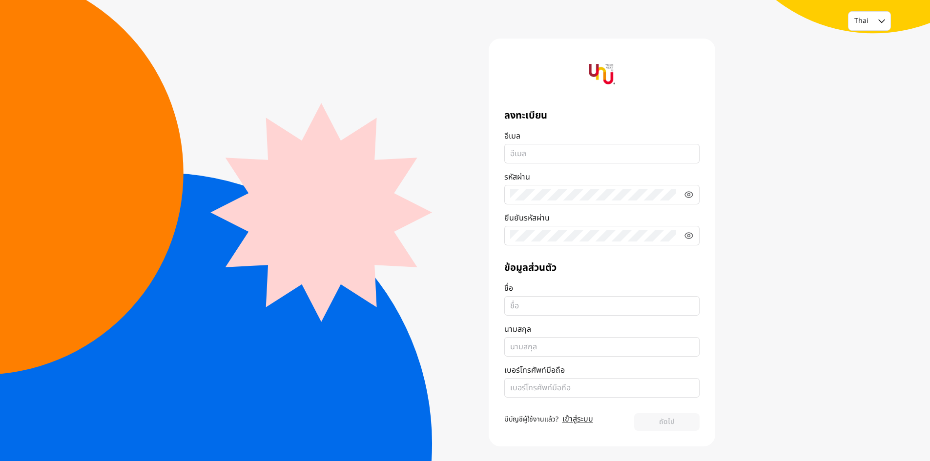
scroll to position [5, 0]
click at [575, 416] on link "เข้าสู่ระบบ" at bounding box center [577, 418] width 31 height 12
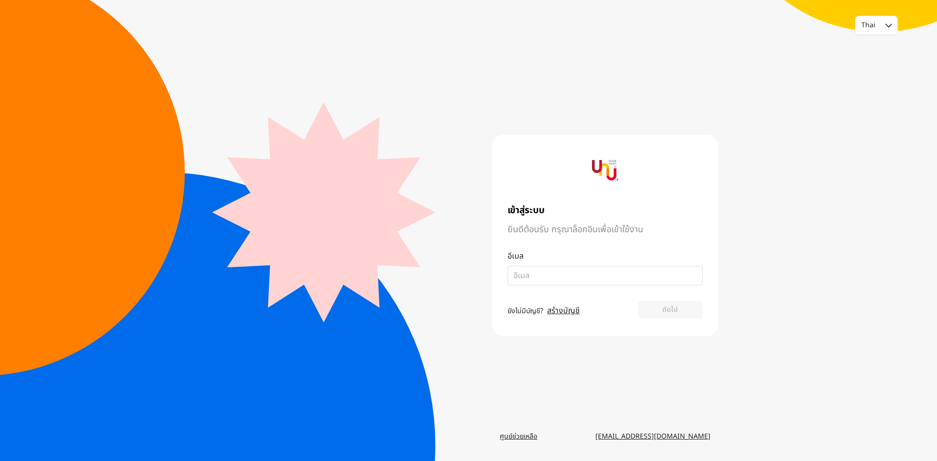
click at [558, 271] on input "email" at bounding box center [601, 276] width 176 height 12
click at [523, 313] on span "ยังไม่มีบัญชี?" at bounding box center [526, 311] width 36 height 10
click at [522, 433] on link "ศูนย์ช่วยเหลือ" at bounding box center [518, 437] width 53 height 18
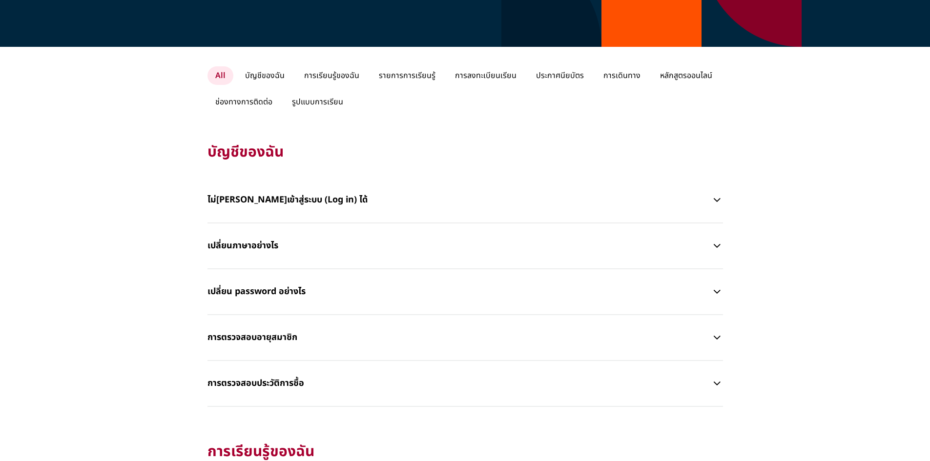
scroll to position [244, 0]
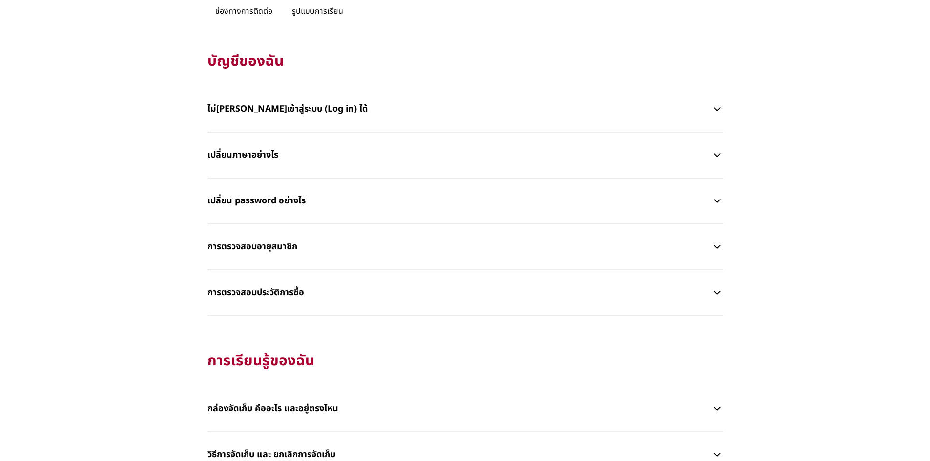
click at [390, 106] on p "ไม่[PERSON_NAME]เข้าสู่ระบบ (Log in) ได้" at bounding box center [459, 109] width 504 height 29
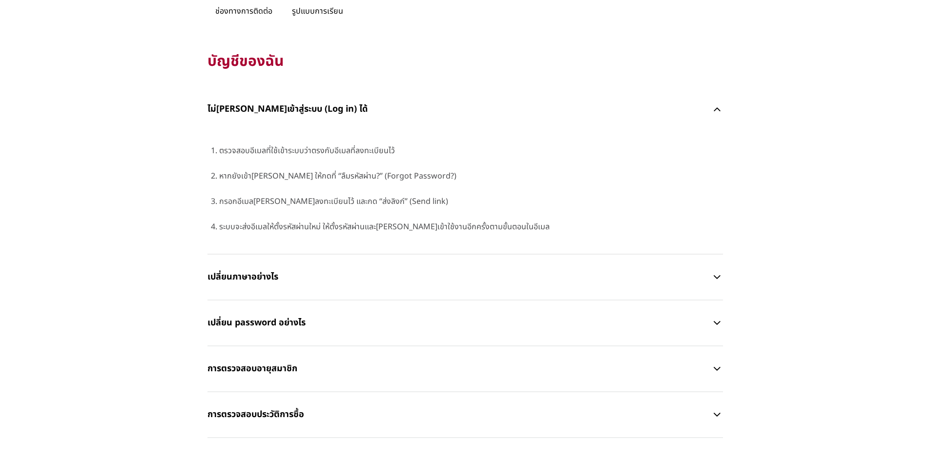
click at [399, 278] on p "เปลี่ยนภาษาอย่างไร" at bounding box center [459, 277] width 504 height 29
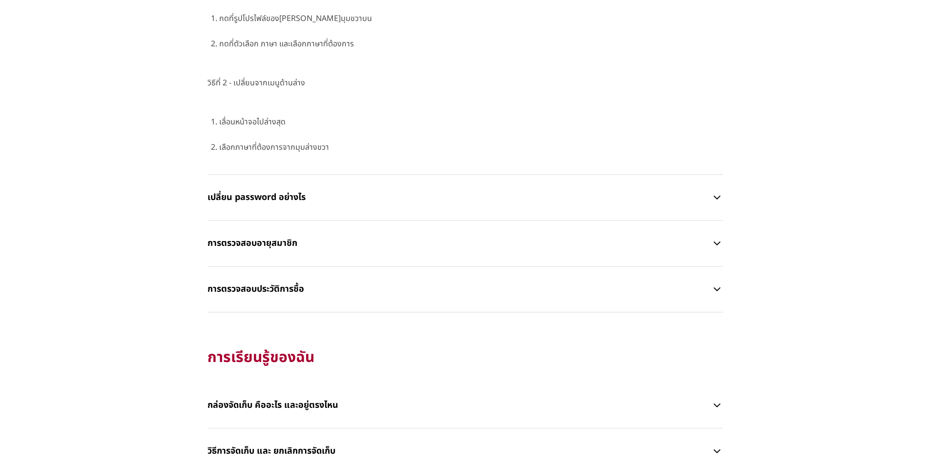
scroll to position [586, 0]
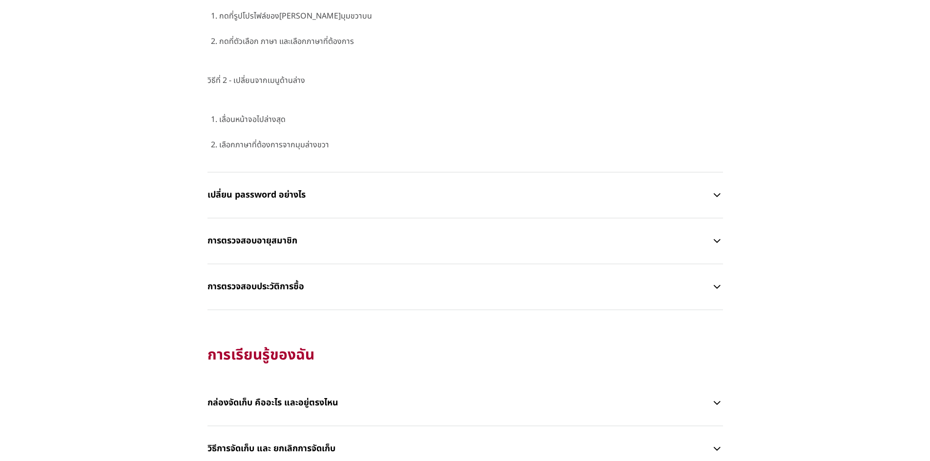
click at [392, 241] on p "การตรวจสอบอายุสมาชิก" at bounding box center [459, 240] width 504 height 29
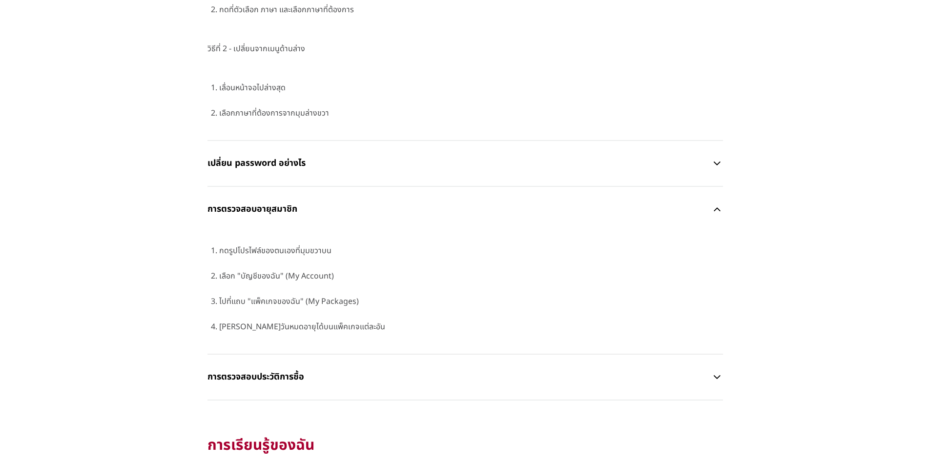
scroll to position [683, 0]
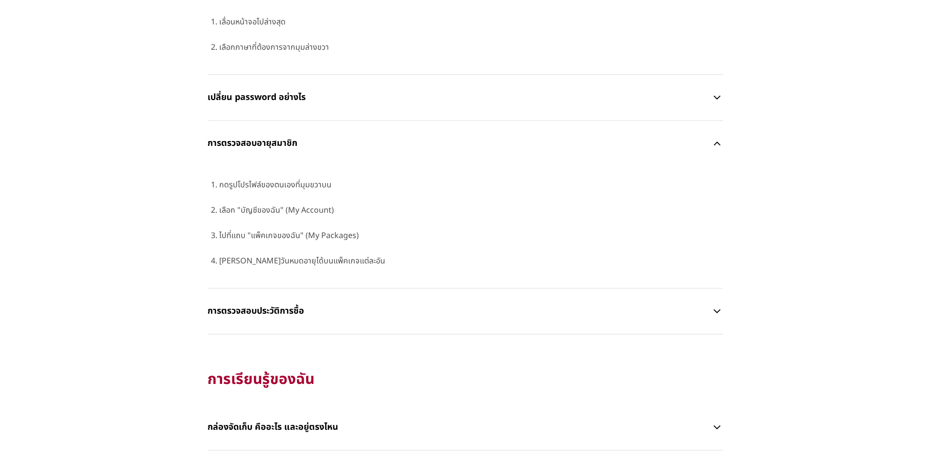
click at [371, 312] on p "การตรวจสอบประวัติการซื้อ" at bounding box center [459, 311] width 504 height 29
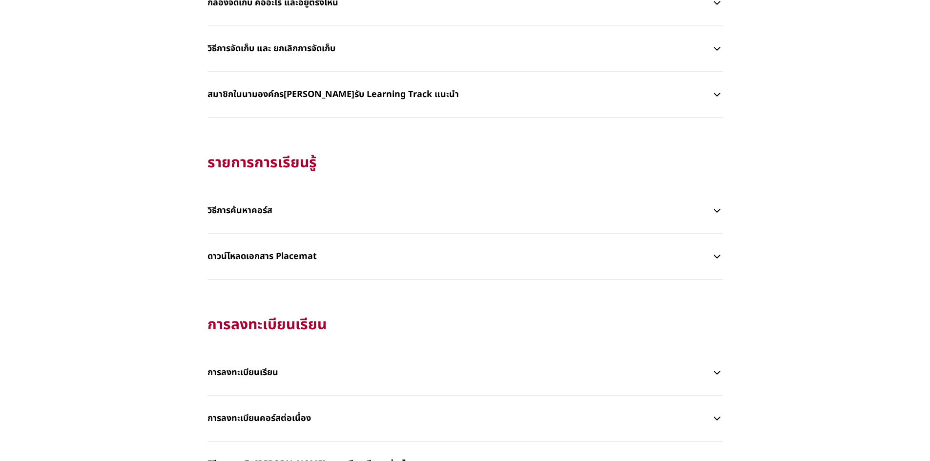
scroll to position [1269, 0]
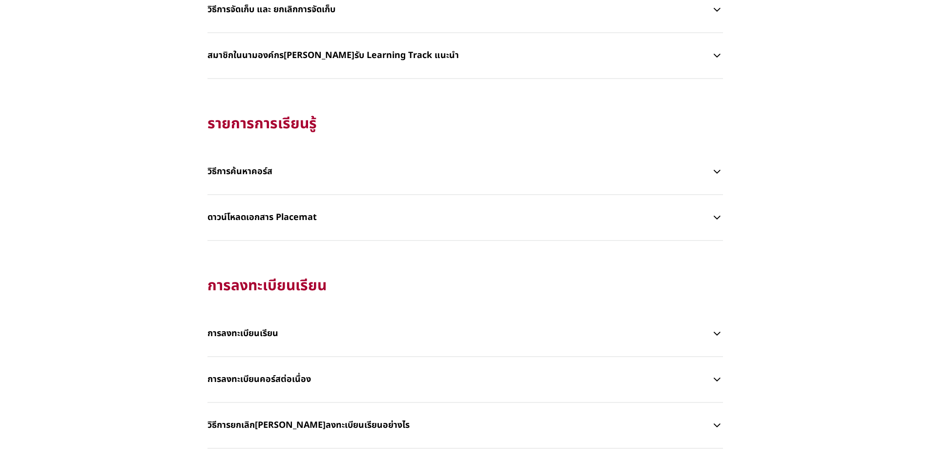
click at [386, 175] on p "วิธีการค้นหาคอร์ส" at bounding box center [459, 171] width 504 height 29
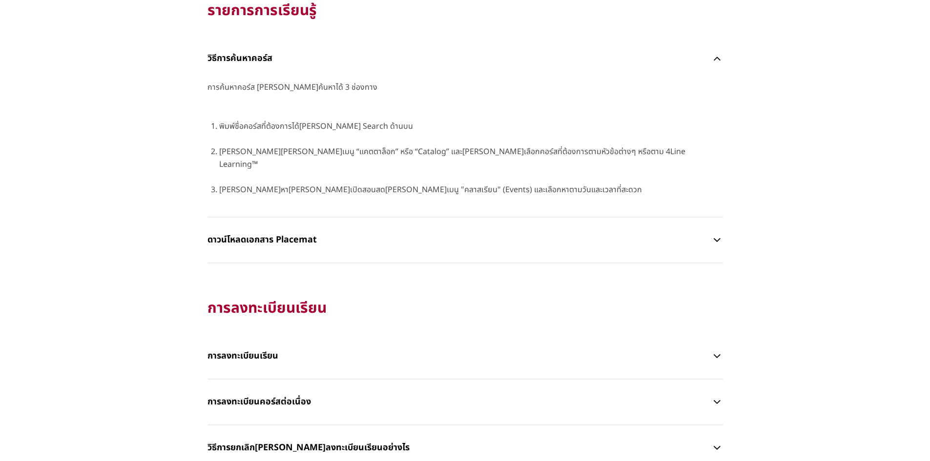
scroll to position [1513, 0]
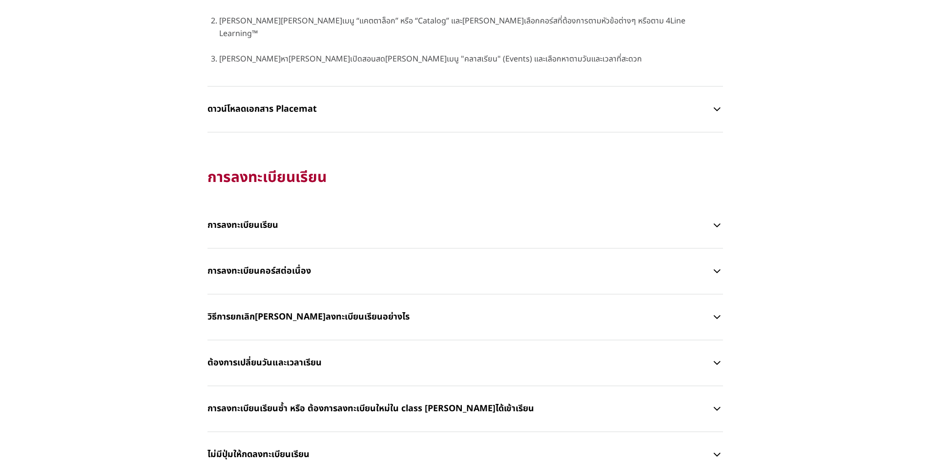
click at [400, 219] on p "การลงทะเบียนเรียน" at bounding box center [459, 225] width 504 height 29
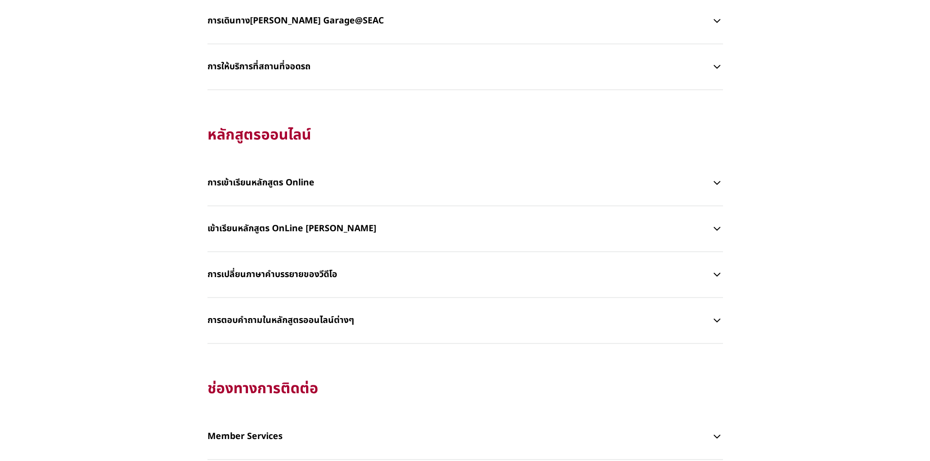
scroll to position [2440, 0]
click at [386, 180] on p "การเข้าเรียนหลักสูตร Online" at bounding box center [459, 182] width 504 height 29
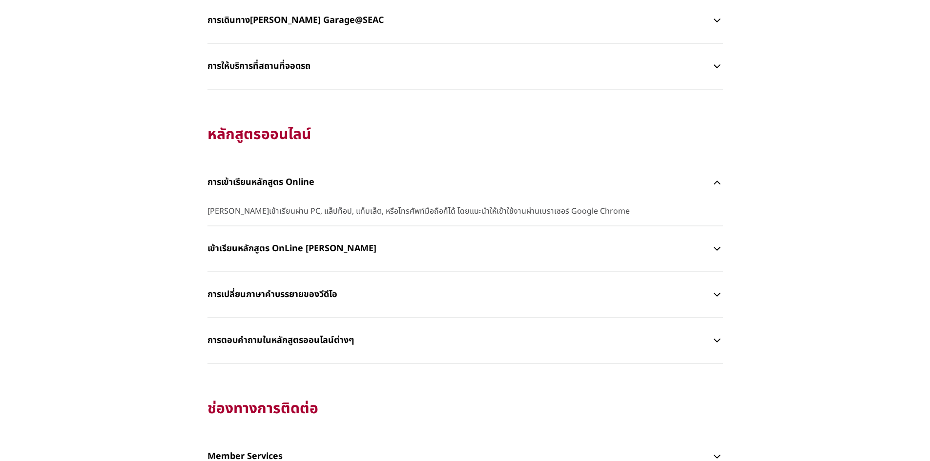
click at [369, 241] on p "เข้าเรียนหลักสูตร OnLine [PERSON_NAME]" at bounding box center [459, 248] width 504 height 29
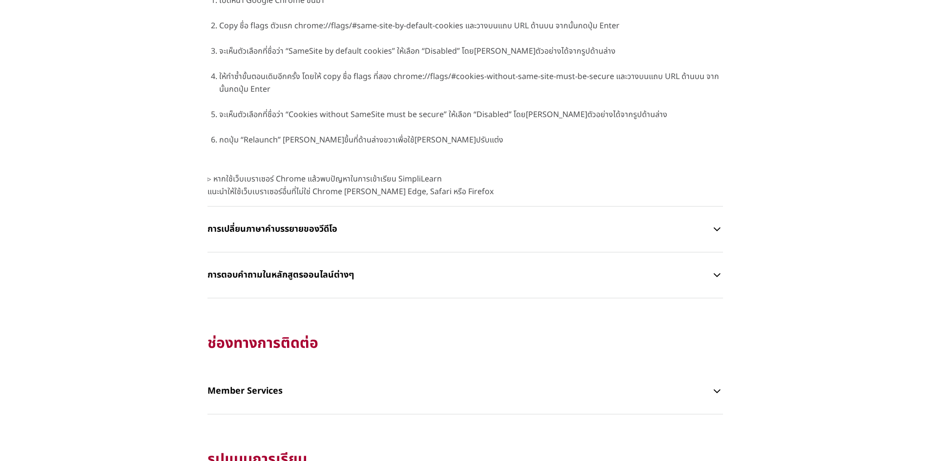
scroll to position [3612, 0]
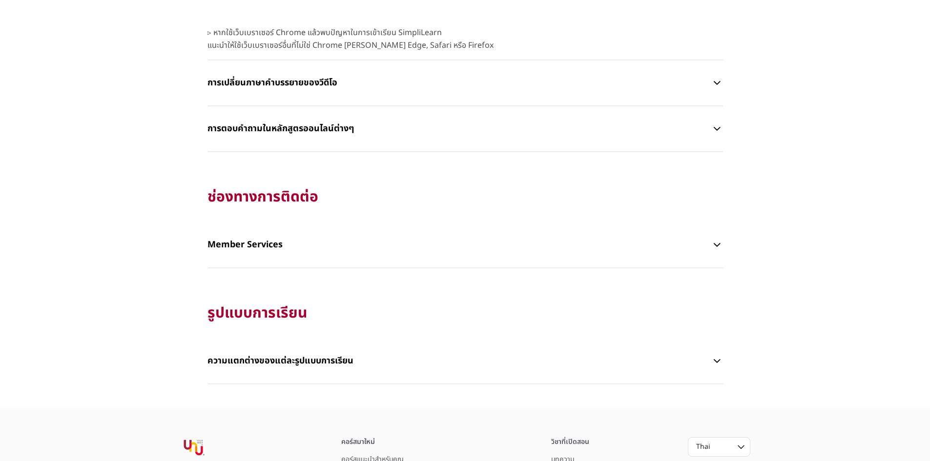
click at [367, 233] on p "Member Services" at bounding box center [459, 244] width 504 height 29
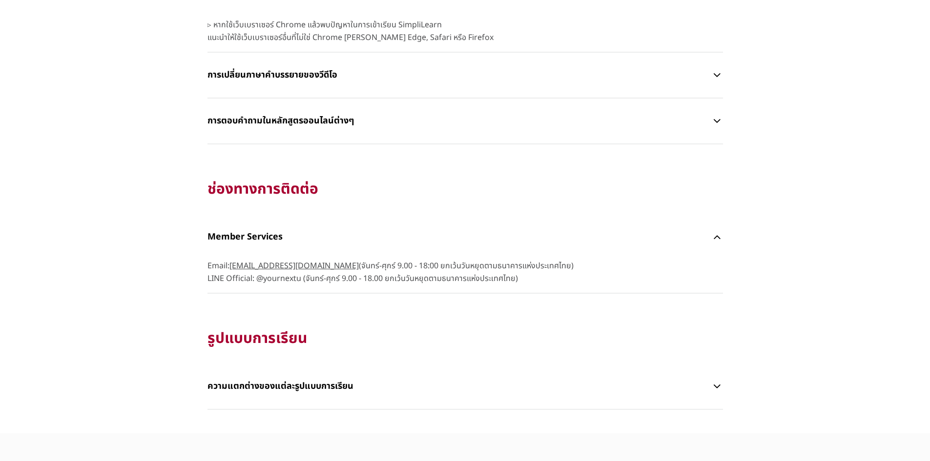
scroll to position [3798, 0]
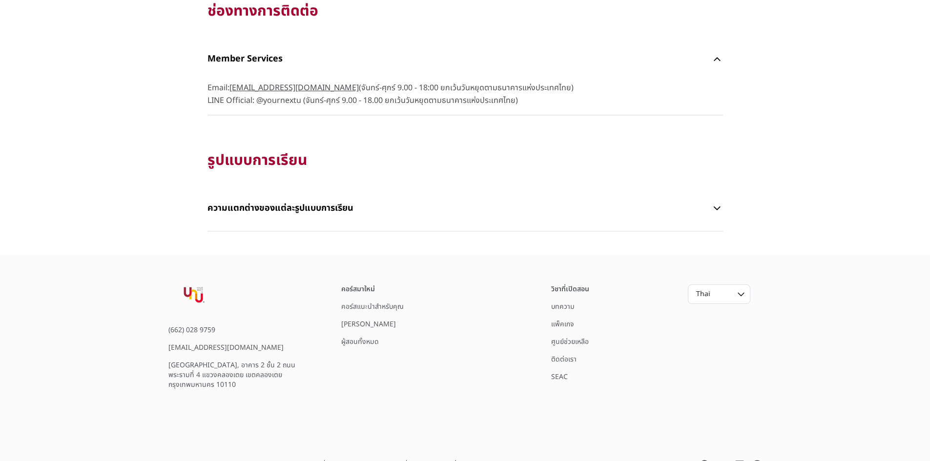
click at [582, 337] on link "ศูนย์ช่วยเหลือ" at bounding box center [570, 342] width 38 height 10
click at [564, 372] on link "SEAC" at bounding box center [559, 377] width 17 height 10
